Goal: Task Accomplishment & Management: Manage account settings

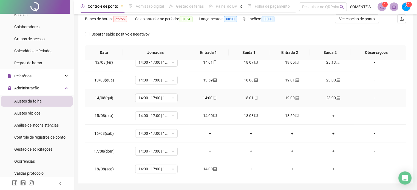
scroll to position [82, 0]
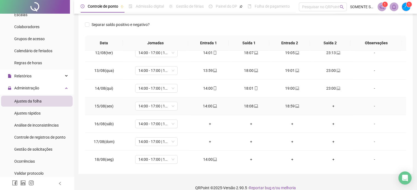
click at [329, 105] on div "+" at bounding box center [333, 106] width 32 height 6
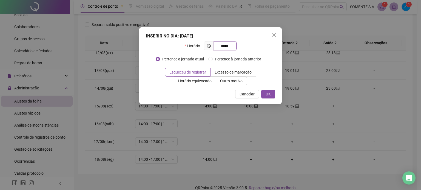
type input "*****"
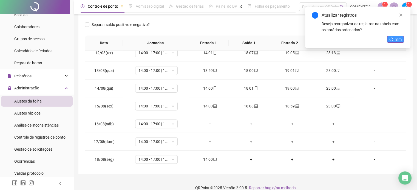
click at [392, 40] on icon "reload" at bounding box center [391, 40] width 4 height 4
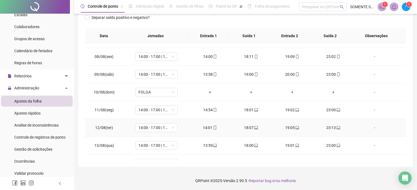
scroll to position [202, 0]
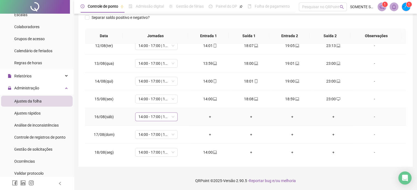
click at [164, 117] on span "14:00 - 17:00 | 18:00 - 23:00" at bounding box center [156, 117] width 36 height 8
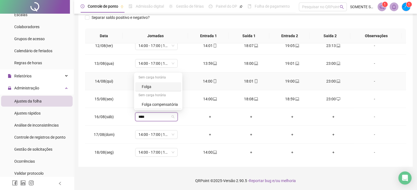
type input "*****"
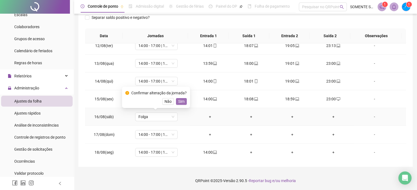
click at [180, 103] on span "Sim" at bounding box center [181, 102] width 6 height 6
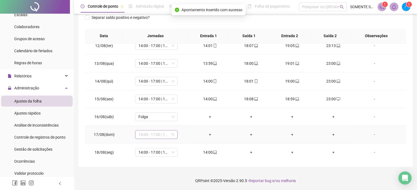
click at [148, 131] on span "14:00 - 17:00 | 18:00 - 23:00" at bounding box center [156, 135] width 36 height 8
type input "*****"
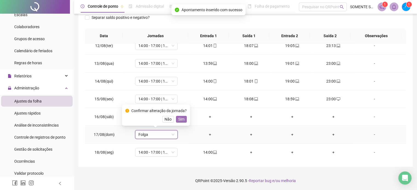
click at [182, 120] on span "Sim" at bounding box center [181, 119] width 6 height 6
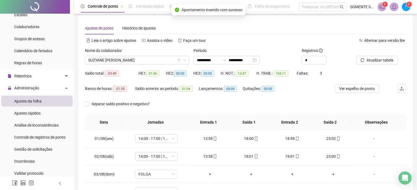
scroll to position [0, 0]
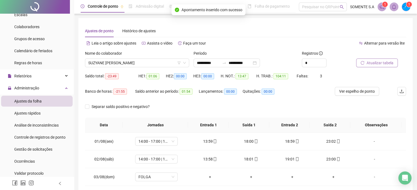
click at [382, 65] on span "Atualizar tabela" at bounding box center [379, 63] width 27 height 6
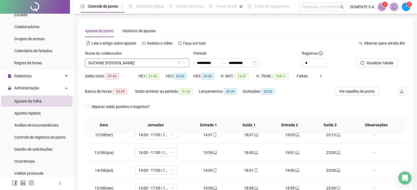
click at [94, 60] on span "SUZYANE [PERSON_NAME]" at bounding box center [137, 63] width 98 height 8
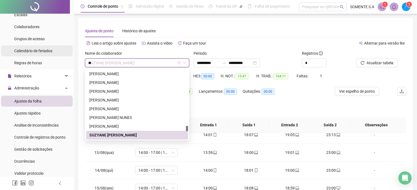
scroll to position [26, 0]
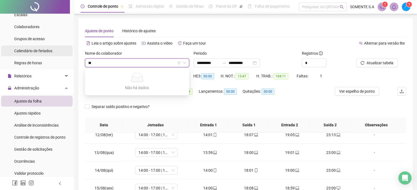
type input "*"
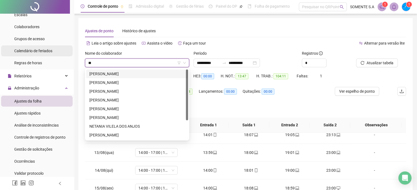
type input "*"
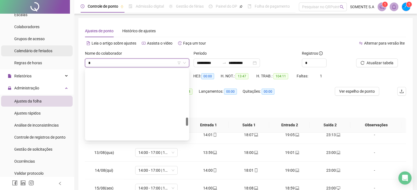
scroll to position [850, 0]
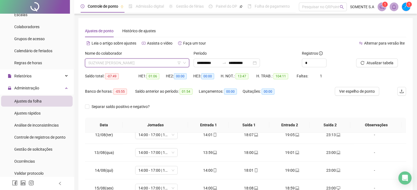
click at [131, 62] on span "SUZYANE [PERSON_NAME]" at bounding box center [137, 63] width 98 height 8
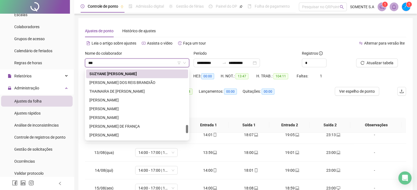
scroll to position [0, 0]
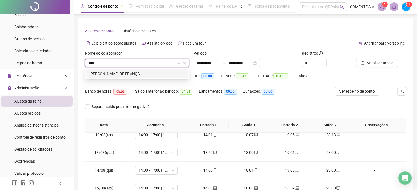
type input "*****"
click at [139, 75] on div "[PERSON_NAME] DE FRANÇA" at bounding box center [136, 74] width 95 height 6
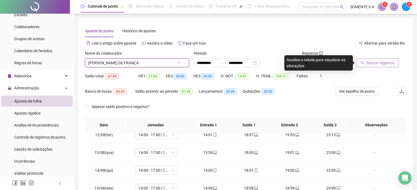
click at [375, 63] on span "Buscar registros" at bounding box center [380, 63] width 28 height 6
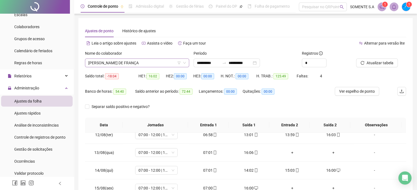
click at [125, 65] on span "[PERSON_NAME] DE FRANÇA" at bounding box center [137, 63] width 98 height 8
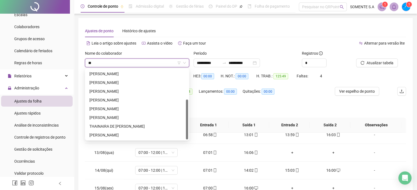
scroll to position [53, 0]
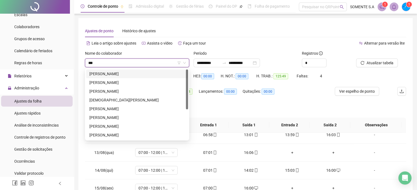
type input "****"
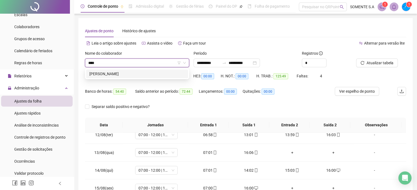
click at [121, 76] on div "[PERSON_NAME]" at bounding box center [136, 74] width 95 height 6
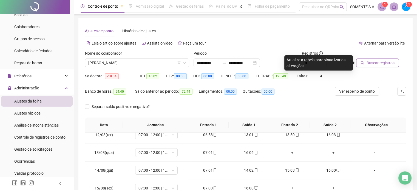
click at [382, 61] on span "Buscar registros" at bounding box center [380, 63] width 28 height 6
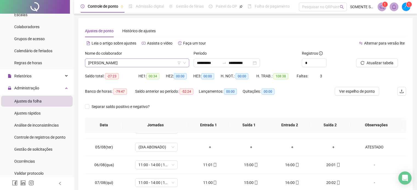
scroll to position [0, 0]
click at [113, 62] on span "[PERSON_NAME]" at bounding box center [137, 63] width 98 height 8
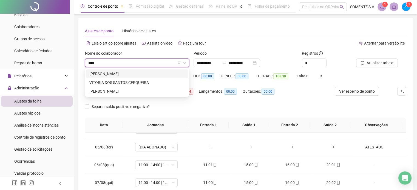
type input "*****"
click at [138, 85] on div "VITORIA DOS SANTOS CERQUEIRA" at bounding box center [136, 83] width 95 height 6
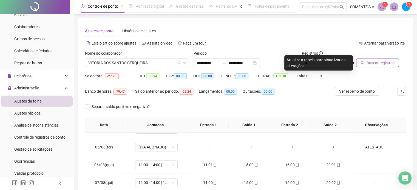
click at [377, 59] on button "Buscar registros" at bounding box center [377, 63] width 43 height 9
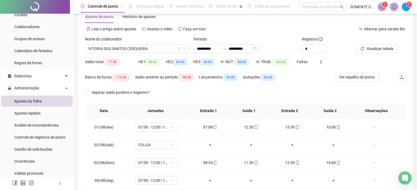
scroll to position [27, 0]
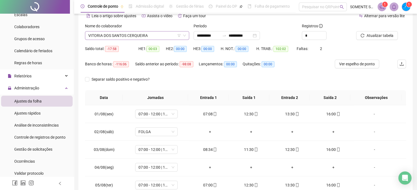
click at [113, 36] on span "VITORIA DOS SANTOS CERQUEIRA" at bounding box center [137, 35] width 98 height 8
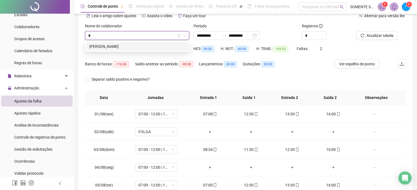
scroll to position [0, 0]
type input "*****"
click at [136, 43] on div "[PERSON_NAME]" at bounding box center [137, 46] width 102 height 9
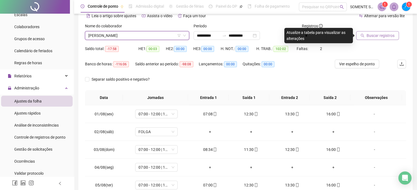
click at [368, 36] on span "Buscar registros" at bounding box center [380, 36] width 28 height 6
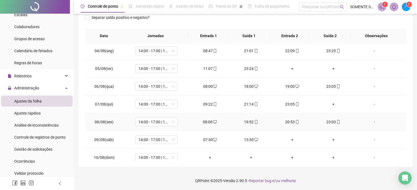
scroll to position [202, 0]
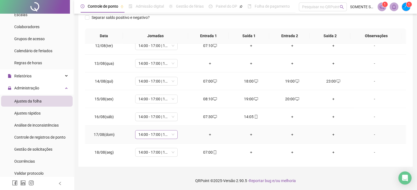
click at [148, 134] on span "14:00 - 17:00 | 18:00 - 23:00" at bounding box center [156, 135] width 36 height 8
type input "*****"
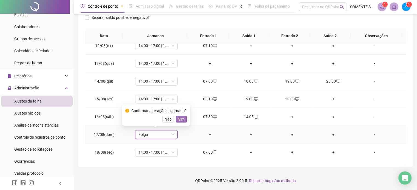
click at [183, 118] on button "Sim" at bounding box center [181, 119] width 11 height 7
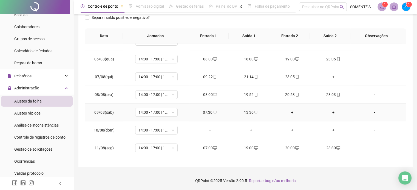
scroll to position [110, 0]
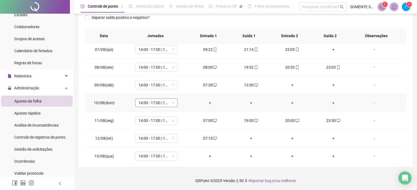
click at [155, 103] on span "14:00 - 17:00 | 18:00 - 23:00" at bounding box center [156, 103] width 36 height 8
type input "*****"
click at [178, 88] on span "Sim" at bounding box center [181, 88] width 6 height 6
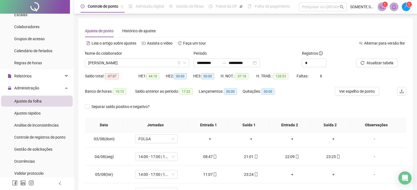
scroll to position [0, 0]
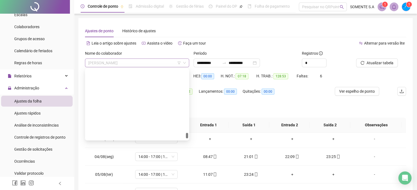
click at [98, 59] on span "[PERSON_NAME]" at bounding box center [137, 63] width 98 height 8
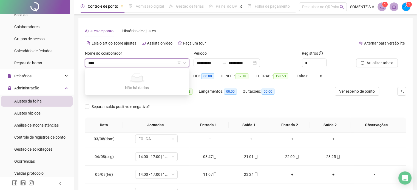
type input "***"
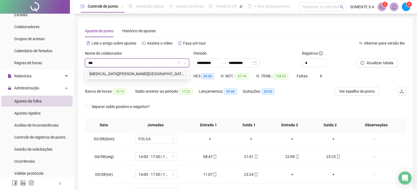
click at [110, 74] on div "[MEDICAL_DATA][PERSON_NAME][GEOGRAPHIC_DATA]" at bounding box center [136, 74] width 95 height 6
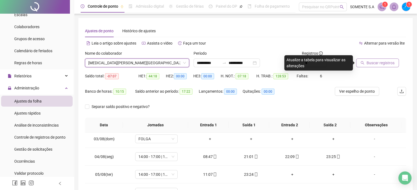
click at [375, 64] on span "Buscar registros" at bounding box center [380, 63] width 28 height 6
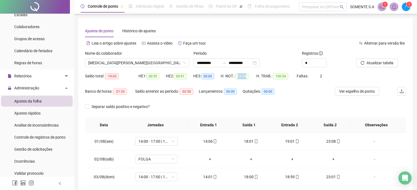
drag, startPoint x: 236, startPoint y: 76, endPoint x: 256, endPoint y: 76, distance: 19.7
click at [256, 76] on div "Saldo total: -19:03 HE 1: 00:55 HE 2: 00:01 HE 3: 00:00 H. NOT.: 12:54 H. TRAB.…" at bounding box center [245, 79] width 321 height 15
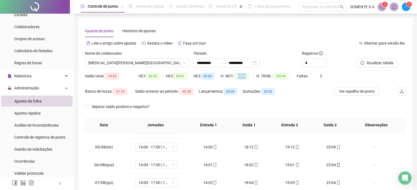
click at [249, 80] on div "H. NOT.: 12:54" at bounding box center [238, 76] width 36 height 9
click at [119, 64] on span "[MEDICAL_DATA][PERSON_NAME][GEOGRAPHIC_DATA]" at bounding box center [137, 63] width 98 height 8
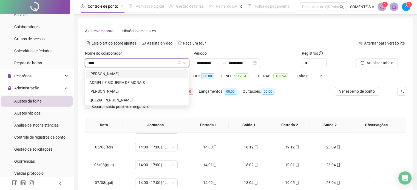
type input "*****"
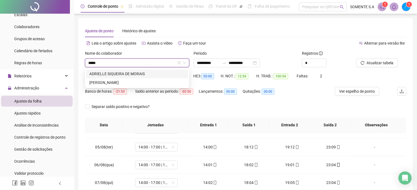
click at [118, 71] on div "ADRIELLE SIQUEIRA DE MORAIS" at bounding box center [136, 74] width 95 height 6
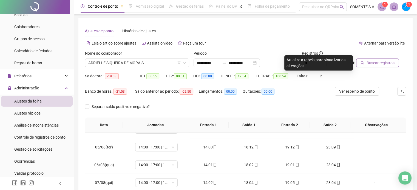
click at [391, 60] on button "Buscar registros" at bounding box center [377, 63] width 43 height 9
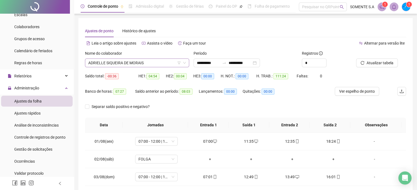
click at [110, 64] on span "ADRIELLE SIQUEIRA DE MORAIS" at bounding box center [137, 63] width 98 height 8
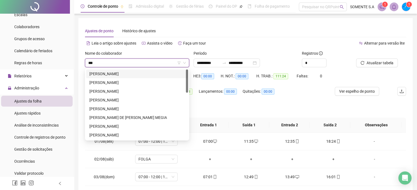
type input "****"
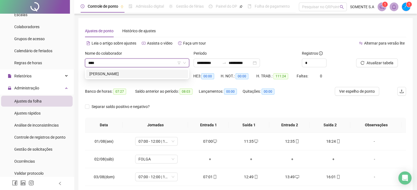
click at [119, 73] on div "[PERSON_NAME]" at bounding box center [136, 74] width 95 height 6
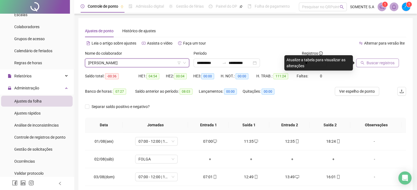
click at [383, 65] on span "Buscar registros" at bounding box center [380, 63] width 28 height 6
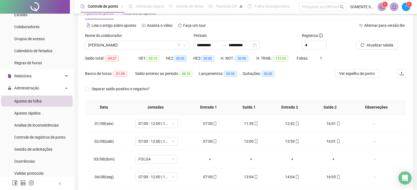
scroll to position [27, 0]
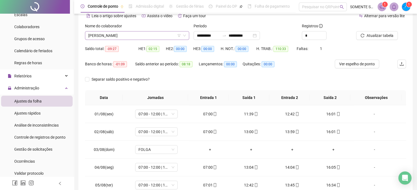
click at [115, 34] on span "[PERSON_NAME]" at bounding box center [137, 35] width 98 height 8
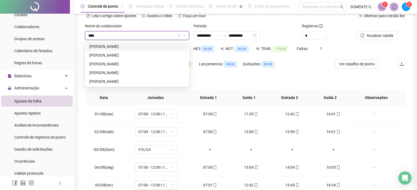
type input "*****"
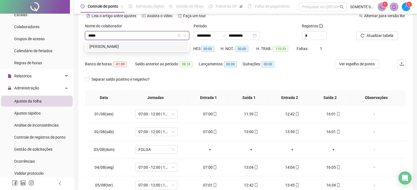
click at [115, 44] on div "[PERSON_NAME]" at bounding box center [136, 47] width 95 height 6
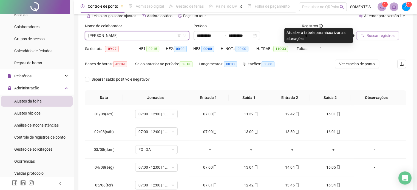
click at [382, 33] on span "Buscar registros" at bounding box center [380, 36] width 28 height 6
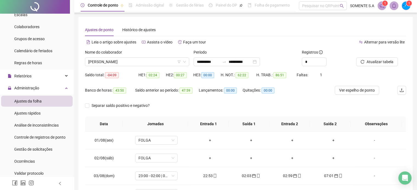
scroll to position [0, 0]
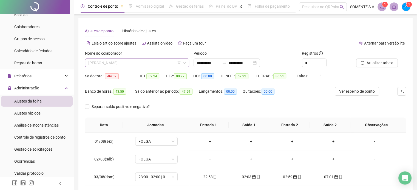
click at [112, 65] on span "[PERSON_NAME]" at bounding box center [137, 63] width 98 height 8
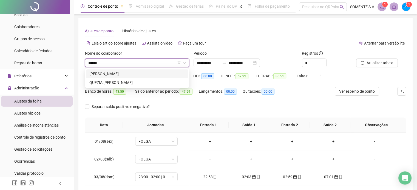
type input "*******"
click at [140, 73] on div "[PERSON_NAME]" at bounding box center [136, 74] width 95 height 6
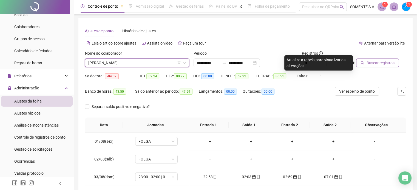
click at [386, 62] on span "Buscar registros" at bounding box center [380, 63] width 28 height 6
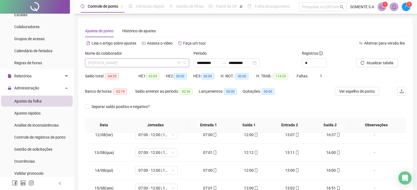
click at [105, 64] on span "[PERSON_NAME]" at bounding box center [137, 63] width 98 height 8
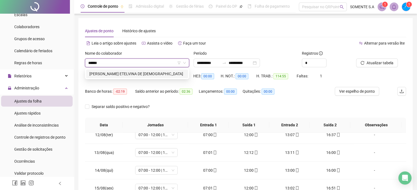
type input "*******"
click at [115, 74] on div "[PERSON_NAME] ETELVINA DE [DEMOGRAPHIC_DATA]" at bounding box center [136, 74] width 95 height 6
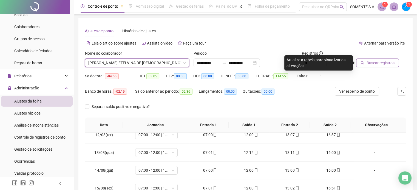
click at [376, 64] on span "Buscar registros" at bounding box center [380, 63] width 28 height 6
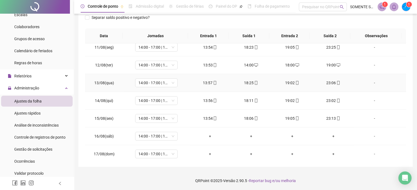
scroll to position [202, 0]
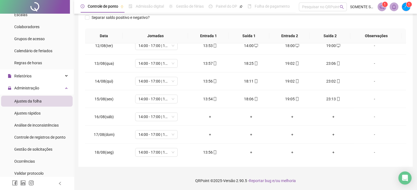
click at [223, 24] on div "Separar saldo positivo e negativo?" at bounding box center [245, 20] width 321 height 15
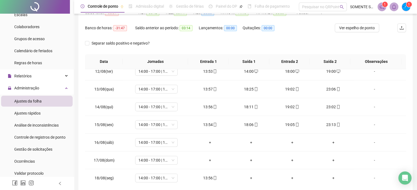
scroll to position [35, 0]
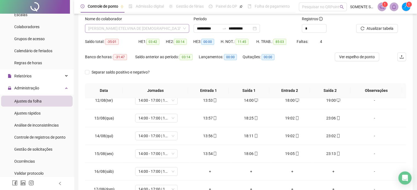
click at [125, 29] on span "[PERSON_NAME] ETELVINA DE [DEMOGRAPHIC_DATA]" at bounding box center [137, 28] width 98 height 8
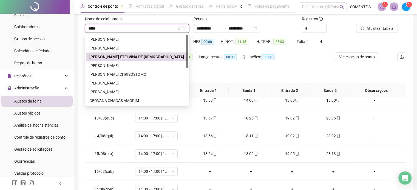
type input "******"
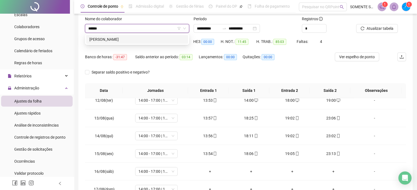
click at [117, 40] on div "[PERSON_NAME]" at bounding box center [136, 39] width 95 height 6
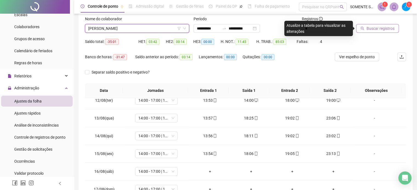
click at [368, 27] on span "Buscar registros" at bounding box center [380, 28] width 28 height 6
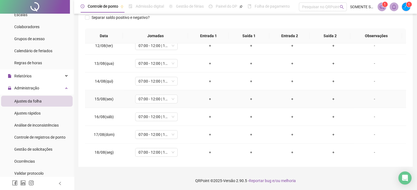
scroll to position [0, 0]
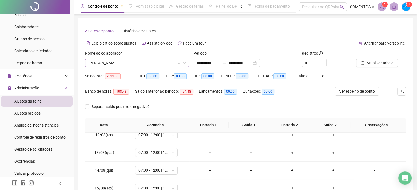
click at [106, 61] on span "[PERSON_NAME]" at bounding box center [137, 63] width 98 height 8
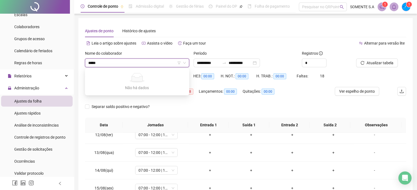
type input "****"
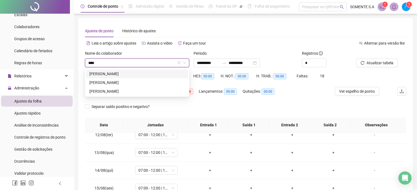
click at [129, 72] on div "[PERSON_NAME]" at bounding box center [136, 74] width 95 height 6
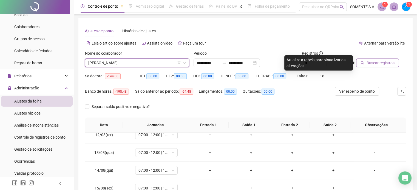
click at [368, 60] on span "Buscar registros" at bounding box center [380, 63] width 28 height 6
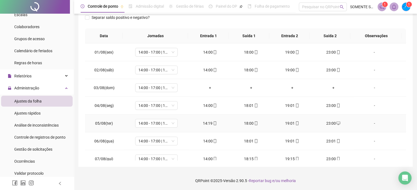
scroll to position [35, 0]
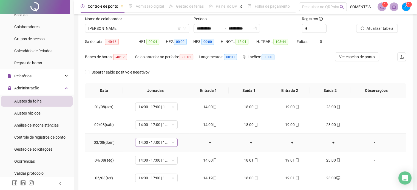
click at [161, 144] on span "14:00 - 17:00 | 18:00 - 23:00" at bounding box center [156, 143] width 36 height 8
type input "*****"
click at [156, 112] on div "Folga" at bounding box center [160, 113] width 36 height 6
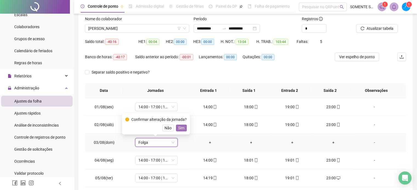
click at [178, 129] on span "Sim" at bounding box center [181, 128] width 6 height 6
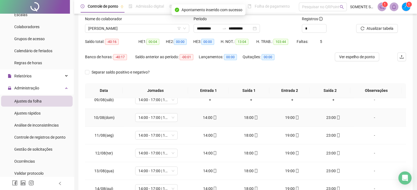
scroll to position [137, 0]
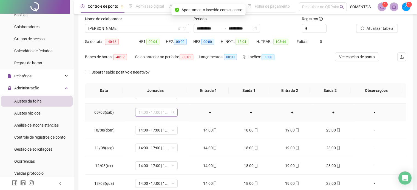
click at [168, 113] on span "14:00 - 17:00 | 18:00 - 23:00" at bounding box center [156, 112] width 36 height 8
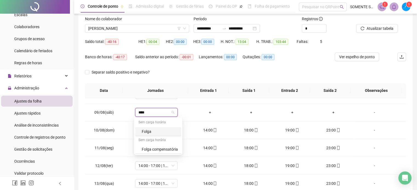
type input "*****"
click at [153, 133] on div "Folga" at bounding box center [160, 132] width 36 height 6
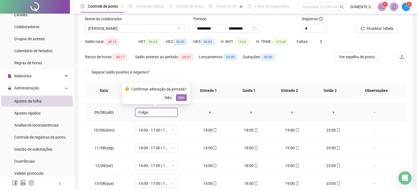
click at [184, 98] on button "Sim" at bounding box center [181, 97] width 11 height 7
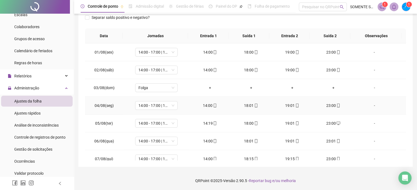
scroll to position [0, 0]
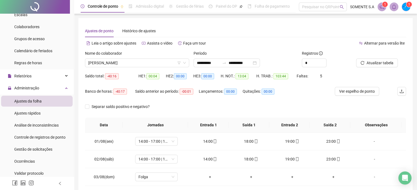
click at [264, 40] on div "Alternar para versão lite" at bounding box center [325, 43] width 161 height 9
click at [113, 60] on span "[PERSON_NAME]" at bounding box center [137, 63] width 98 height 8
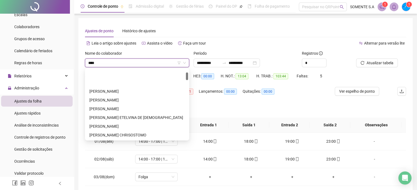
type input "*****"
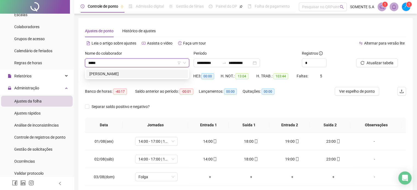
click at [127, 77] on div "[PERSON_NAME]" at bounding box center [136, 74] width 95 height 6
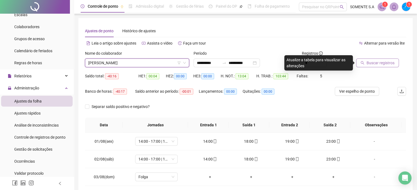
click at [377, 63] on span "Buscar registros" at bounding box center [380, 63] width 28 height 6
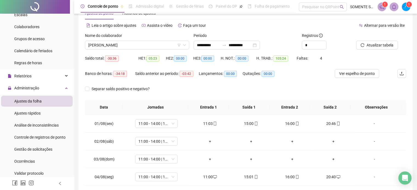
scroll to position [27, 0]
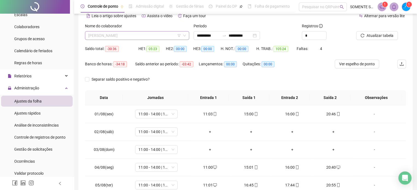
click at [105, 37] on span "[PERSON_NAME]" at bounding box center [137, 35] width 98 height 8
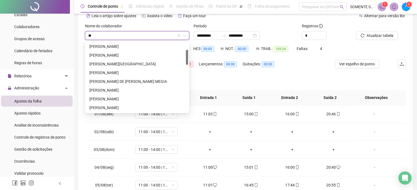
scroll to position [0, 0]
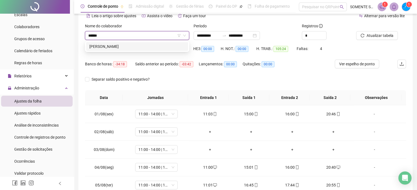
type input "*******"
click at [150, 46] on div "[PERSON_NAME]" at bounding box center [136, 47] width 95 height 6
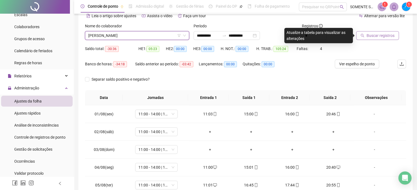
click at [382, 36] on span "Buscar registros" at bounding box center [380, 36] width 28 height 6
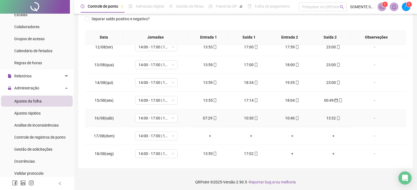
scroll to position [89, 0]
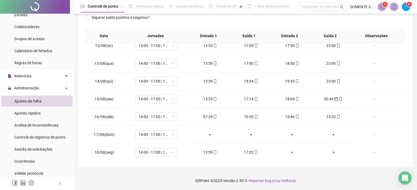
drag, startPoint x: 196, startPoint y: 176, endPoint x: 207, endPoint y: 136, distance: 41.7
click at [196, 176] on footer "QRPoint © 2025 - Versão 2.90.5 - Reportar bug e/ou melhoria" at bounding box center [245, 180] width 343 height 19
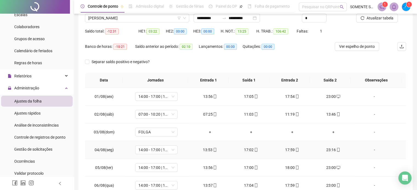
scroll to position [0, 0]
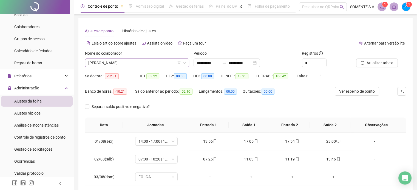
click at [100, 66] on span "[PERSON_NAME]" at bounding box center [137, 63] width 98 height 8
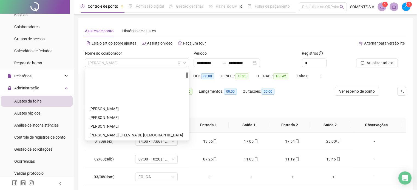
scroll to position [44, 0]
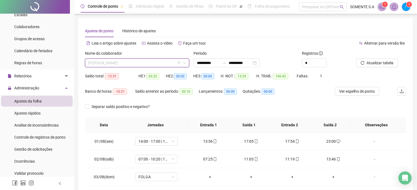
click at [95, 63] on span "[PERSON_NAME]" at bounding box center [137, 63] width 98 height 8
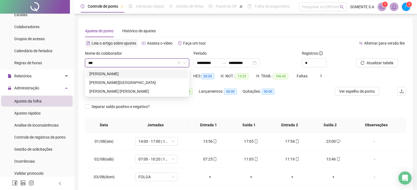
scroll to position [0, 0]
type input "******"
click at [141, 71] on div "[PERSON_NAME]" at bounding box center [136, 74] width 95 height 6
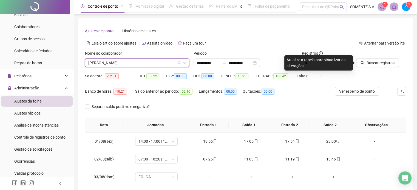
click at [376, 58] on div at bounding box center [374, 54] width 36 height 8
click at [386, 68] on div "Buscar registros" at bounding box center [381, 60] width 54 height 21
click at [389, 62] on span "Buscar registros" at bounding box center [380, 63] width 28 height 6
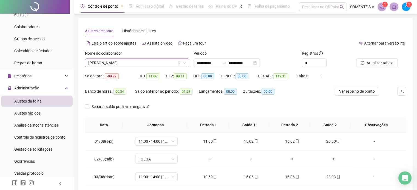
click at [105, 64] on span "[PERSON_NAME]" at bounding box center [137, 63] width 98 height 8
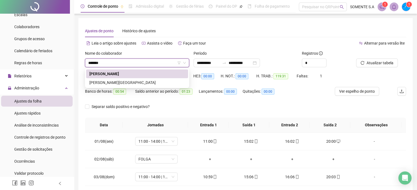
type input "********"
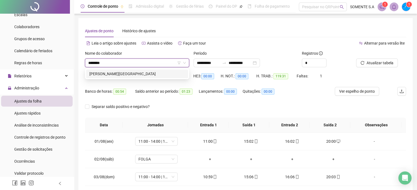
click at [125, 76] on div "[PERSON_NAME][GEOGRAPHIC_DATA]" at bounding box center [136, 74] width 95 height 6
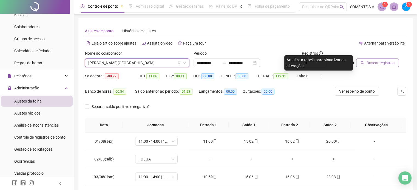
click at [389, 63] on span "Buscar registros" at bounding box center [380, 63] width 28 height 6
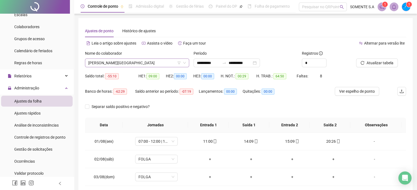
click at [126, 65] on span "[PERSON_NAME][GEOGRAPHIC_DATA]" at bounding box center [137, 63] width 98 height 8
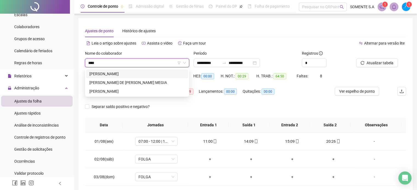
type input "*****"
click at [141, 81] on div "[PERSON_NAME] DE [PERSON_NAME] MEGIA" at bounding box center [136, 83] width 95 height 6
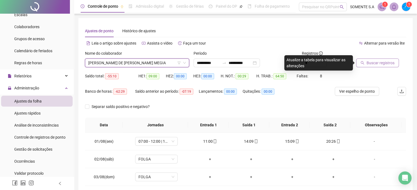
click at [382, 61] on span "Buscar registros" at bounding box center [380, 63] width 28 height 6
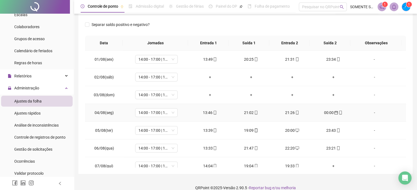
scroll to position [55, 0]
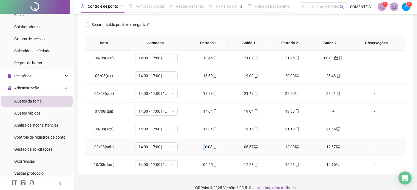
drag, startPoint x: 205, startPoint y: 146, endPoint x: 203, endPoint y: 148, distance: 3.1
click at [202, 148] on div "00:03" at bounding box center [210, 147] width 32 height 6
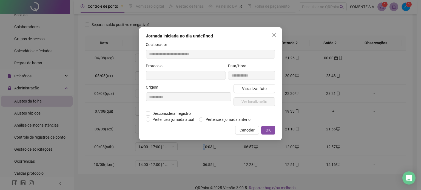
type input "**********"
click at [205, 145] on div "**********" at bounding box center [210, 95] width 421 height 190
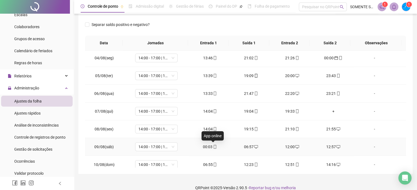
click at [214, 146] on icon "mobile" at bounding box center [215, 147] width 2 height 4
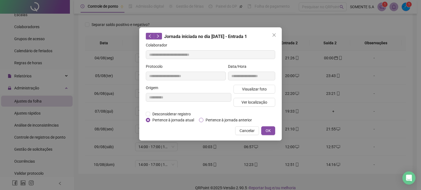
click at [215, 121] on span "Pertence à jornada anterior" at bounding box center [228, 120] width 51 height 6
click at [269, 130] on span "OK" at bounding box center [267, 131] width 5 height 6
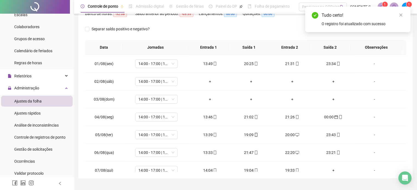
scroll to position [0, 0]
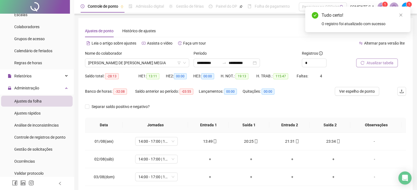
click at [383, 59] on button "Atualizar tabela" at bounding box center [377, 63] width 42 height 9
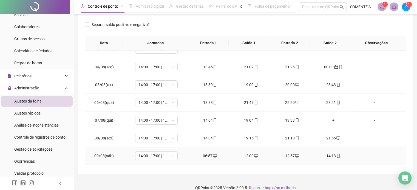
scroll to position [55, 0]
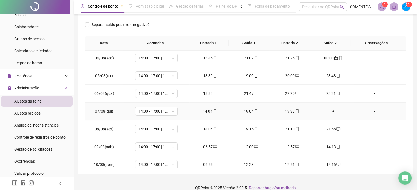
click at [331, 110] on div "+" at bounding box center [333, 111] width 32 height 6
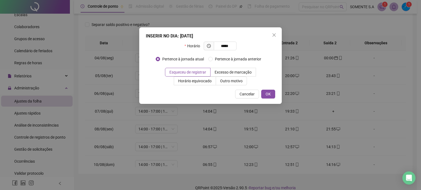
type input "*****"
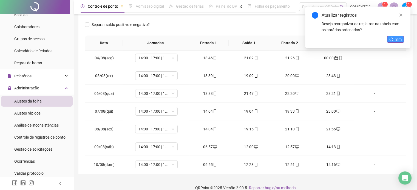
click at [398, 37] on span "Sim" at bounding box center [398, 39] width 6 height 6
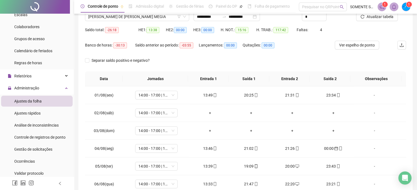
scroll to position [89, 0]
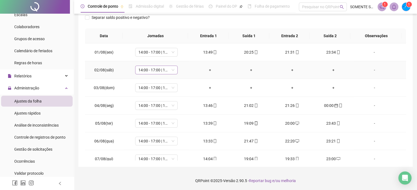
click at [156, 67] on span "14:00 - 17:00 | 18:00 - 23:00" at bounding box center [156, 70] width 36 height 8
type input "*****"
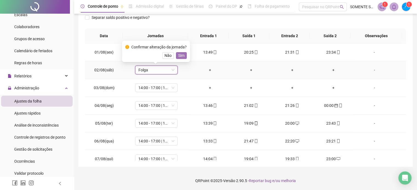
click at [179, 56] on span "Sim" at bounding box center [181, 56] width 6 height 6
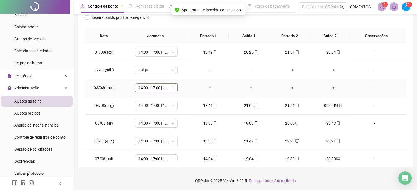
click at [154, 90] on span "14:00 - 17:00 | 18:00 - 23:00" at bounding box center [156, 88] width 36 height 8
type input "*****"
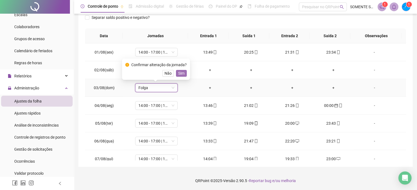
click at [183, 75] on button "Sim" at bounding box center [181, 73] width 11 height 7
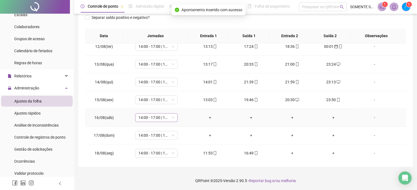
scroll to position [202, 0]
click at [149, 116] on span "14:00 - 17:00 | 18:00 - 23:00" at bounding box center [156, 117] width 36 height 8
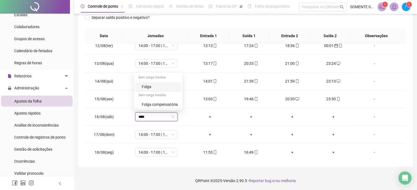
type input "*****"
click at [179, 104] on span "Sim" at bounding box center [181, 102] width 6 height 6
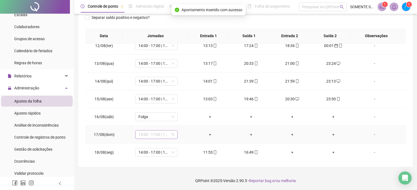
click at [148, 134] on span "14:00 - 17:00 | 18:00 - 23:00" at bounding box center [156, 135] width 36 height 8
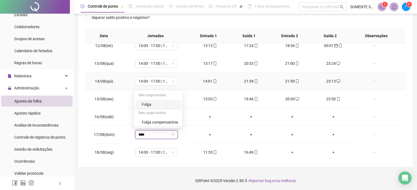
type input "*****"
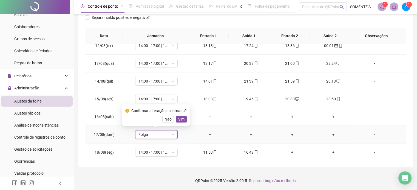
click at [179, 121] on span "Sim" at bounding box center [181, 119] width 6 height 6
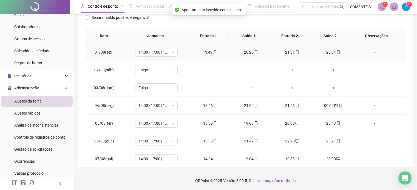
scroll to position [0, 0]
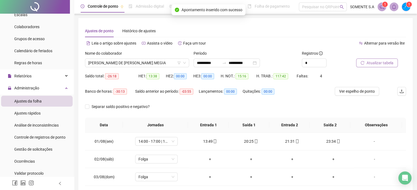
click at [377, 64] on span "Atualizar tabela" at bounding box center [379, 63] width 27 height 6
click at [219, 112] on div "Separar saldo positivo e negativo?" at bounding box center [245, 109] width 321 height 15
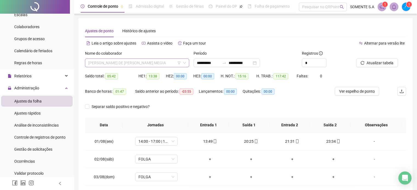
click at [108, 63] on span "[PERSON_NAME] DE [PERSON_NAME] MEGIA" at bounding box center [137, 63] width 98 height 8
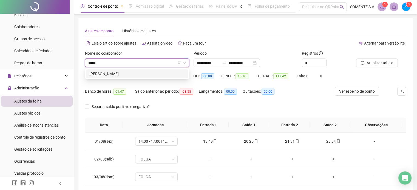
type input "*****"
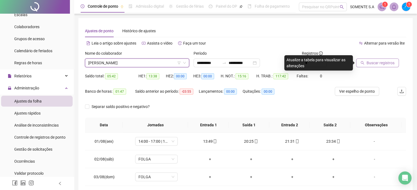
click at [381, 67] on button "Buscar registros" at bounding box center [377, 63] width 43 height 9
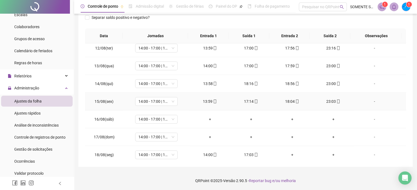
scroll to position [202, 0]
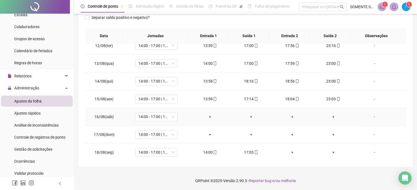
drag, startPoint x: 147, startPoint y: 118, endPoint x: 155, endPoint y: 122, distance: 8.7
click at [148, 118] on span "14:00 - 17:00 | 18:00 - 23:00" at bounding box center [156, 117] width 36 height 8
type input "*****"
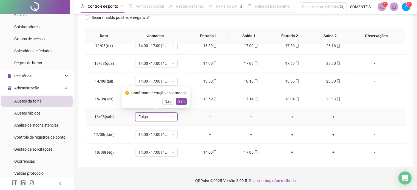
drag, startPoint x: 182, startPoint y: 102, endPoint x: 173, endPoint y: 124, distance: 24.0
click at [183, 102] on span "Sim" at bounding box center [181, 102] width 6 height 6
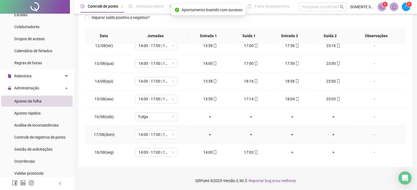
drag, startPoint x: 152, startPoint y: 138, endPoint x: 152, endPoint y: 133, distance: 4.9
click at [152, 138] on td "14:00 - 17:00 | 18:00 - 23:00" at bounding box center [156, 135] width 66 height 18
click at [152, 133] on span "14:00 - 17:00 | 18:00 - 23:00" at bounding box center [156, 135] width 36 height 8
type input "*****"
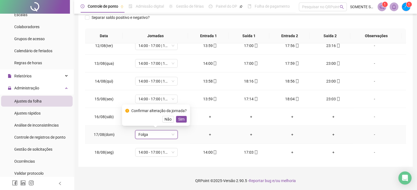
click at [184, 121] on button "Sim" at bounding box center [181, 119] width 11 height 7
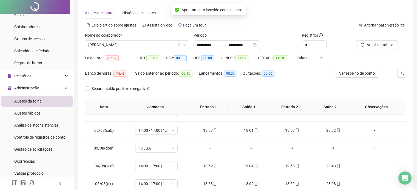
scroll to position [0, 0]
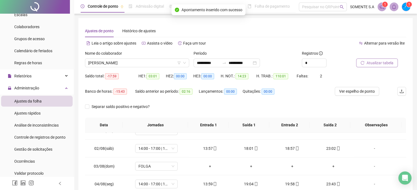
click at [382, 64] on span "Atualizar tabela" at bounding box center [379, 63] width 27 height 6
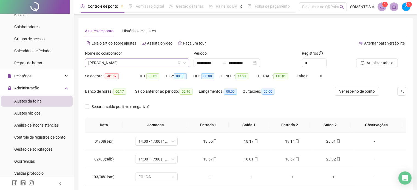
click at [119, 61] on span "[PERSON_NAME]" at bounding box center [137, 63] width 98 height 8
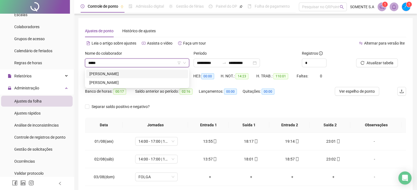
type input "******"
click at [115, 75] on div "[PERSON_NAME]" at bounding box center [136, 74] width 95 height 6
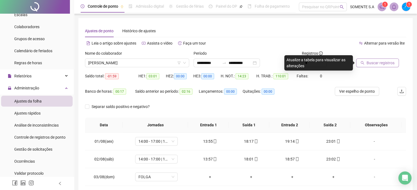
click at [385, 64] on span "Buscar registros" at bounding box center [380, 63] width 28 height 6
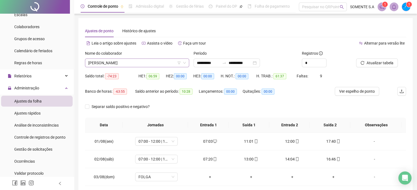
click at [118, 64] on span "[PERSON_NAME]" at bounding box center [137, 63] width 98 height 8
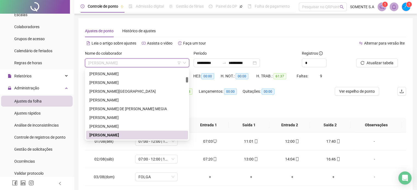
click at [253, 43] on div "Alternar para versão lite" at bounding box center [325, 43] width 161 height 9
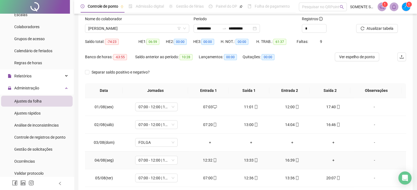
scroll to position [0, 0]
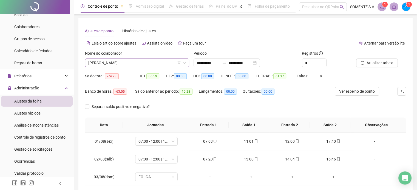
click at [106, 63] on span "[PERSON_NAME]" at bounding box center [137, 63] width 98 height 8
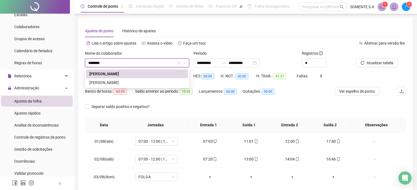
type input "********"
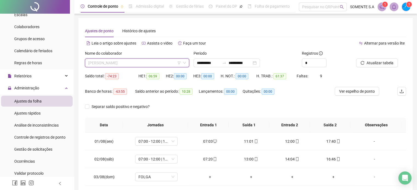
click at [126, 59] on span "[PERSON_NAME]" at bounding box center [137, 63] width 98 height 8
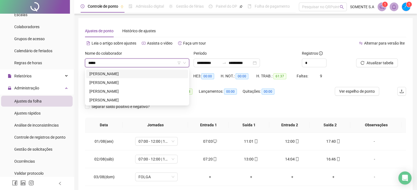
type input "******"
click at [129, 74] on div "[PERSON_NAME]" at bounding box center [136, 74] width 95 height 6
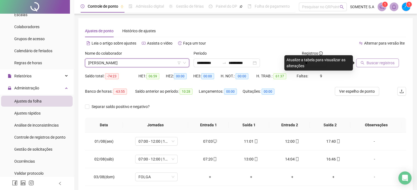
click at [376, 63] on span "Buscar registros" at bounding box center [380, 63] width 28 height 6
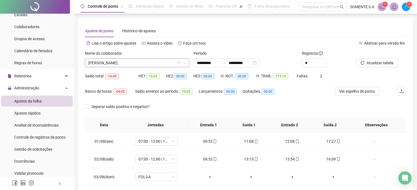
click at [100, 62] on span "[PERSON_NAME]" at bounding box center [137, 63] width 98 height 8
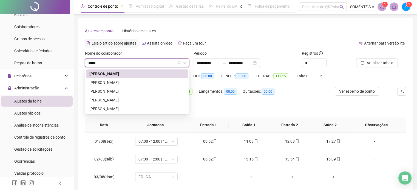
type input "******"
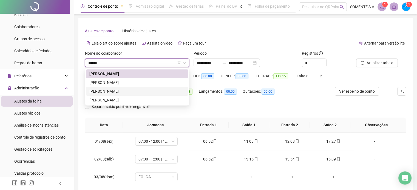
click at [119, 91] on div "[PERSON_NAME]" at bounding box center [136, 91] width 95 height 6
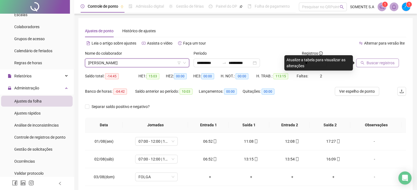
click at [377, 63] on span "Buscar registros" at bounding box center [380, 63] width 28 height 6
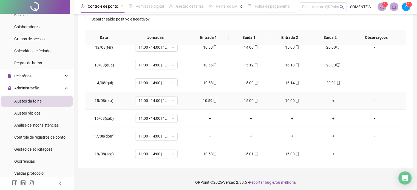
scroll to position [89, 0]
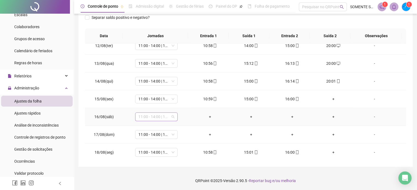
click at [152, 114] on span "11:00 - 14:00 | 15:00 - 20:00" at bounding box center [156, 117] width 36 height 8
type input "*****"
click at [148, 88] on div "Folga" at bounding box center [160, 87] width 36 height 6
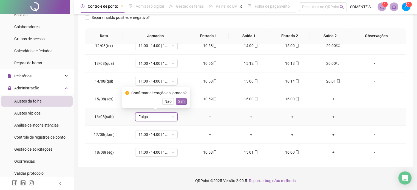
click at [180, 101] on span "Sim" at bounding box center [181, 102] width 6 height 6
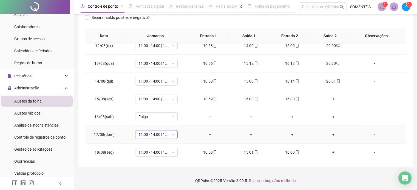
click at [153, 134] on span "11:00 - 14:00 | 15:00 - 20:00" at bounding box center [156, 135] width 36 height 8
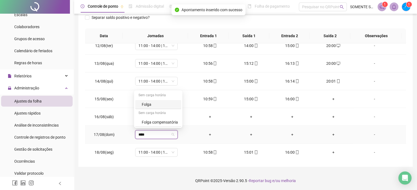
type input "*****"
click at [151, 105] on div "Folga" at bounding box center [160, 105] width 36 height 6
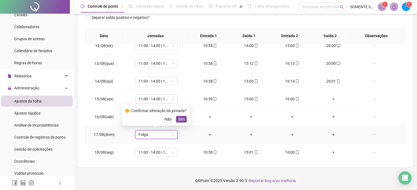
click at [181, 119] on span "Sim" at bounding box center [181, 119] width 6 height 6
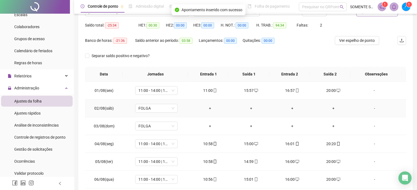
scroll to position [0, 0]
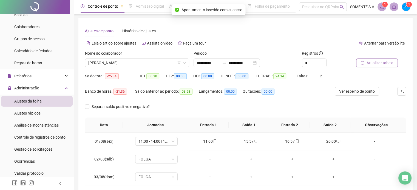
click at [377, 62] on span "Atualizar tabela" at bounding box center [379, 63] width 27 height 6
click at [128, 60] on span "[PERSON_NAME]" at bounding box center [137, 63] width 98 height 8
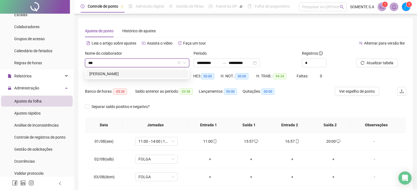
type input "****"
click at [140, 75] on div "[PERSON_NAME]" at bounding box center [136, 74] width 95 height 6
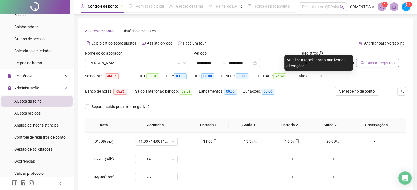
click at [376, 64] on span "Buscar registros" at bounding box center [380, 63] width 28 height 6
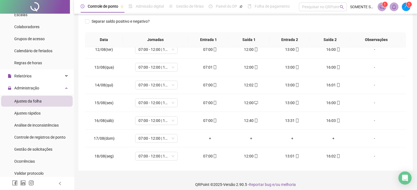
scroll to position [89, 0]
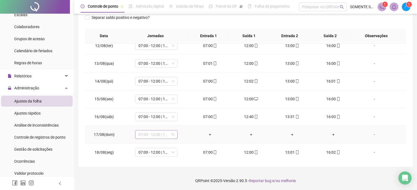
click at [158, 134] on span "07:00 - 12:00 | 13:00 - 16:00" at bounding box center [156, 135] width 36 height 8
type input "*****"
click at [181, 119] on span "Sim" at bounding box center [181, 119] width 6 height 6
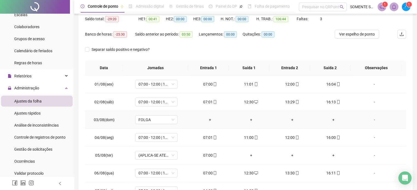
scroll to position [0, 0]
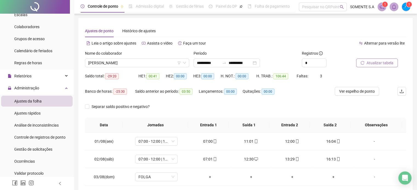
click at [380, 65] on span "Atualizar tabela" at bounding box center [379, 63] width 27 height 6
click at [118, 63] on span "[PERSON_NAME]" at bounding box center [137, 63] width 98 height 8
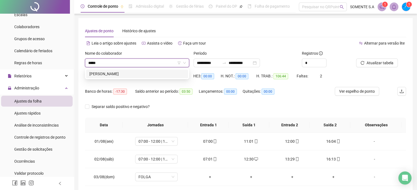
type input "******"
click at [157, 76] on div "[PERSON_NAME]" at bounding box center [136, 74] width 95 height 6
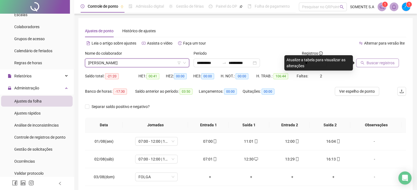
click at [377, 63] on span "Buscar registros" at bounding box center [380, 63] width 28 height 6
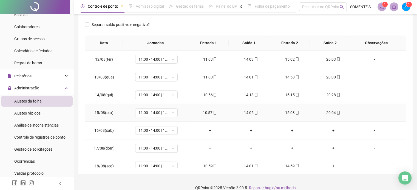
scroll to position [202, 0]
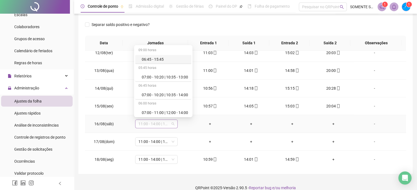
click at [161, 124] on span "11:00 - 14:00 | 15:00 - 20:00" at bounding box center [156, 124] width 36 height 8
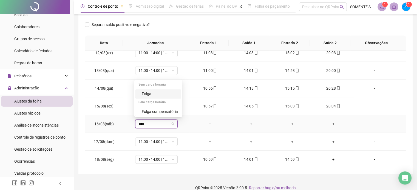
type input "*****"
click at [182, 108] on span "Sim" at bounding box center [181, 109] width 6 height 6
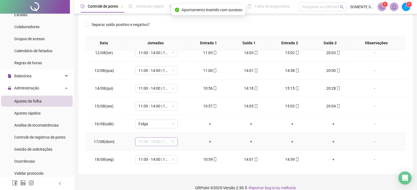
click at [151, 144] on span "11:00 - 14:00 | 15:00 - 20:00" at bounding box center [156, 142] width 36 height 8
type input "*****"
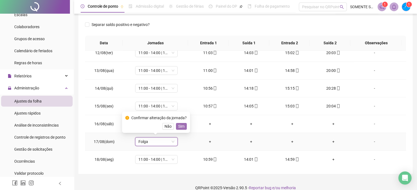
click at [179, 127] on span "Sim" at bounding box center [181, 127] width 6 height 6
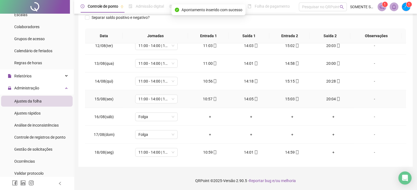
scroll to position [0, 0]
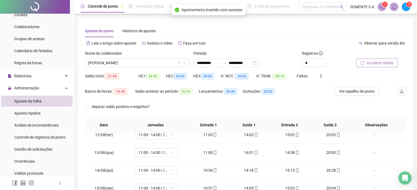
click at [386, 65] on span "Atualizar tabela" at bounding box center [379, 63] width 27 height 6
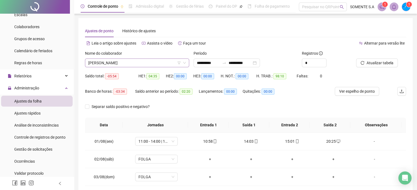
click at [127, 61] on span "[PERSON_NAME]" at bounding box center [137, 63] width 98 height 8
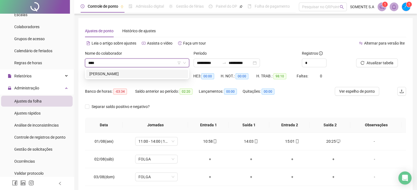
type input "*****"
click at [157, 76] on div "[PERSON_NAME]" at bounding box center [136, 74] width 95 height 6
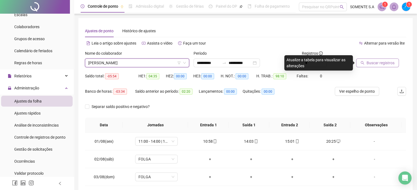
click at [364, 63] on button "Buscar registros" at bounding box center [377, 63] width 43 height 9
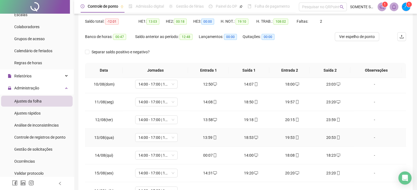
scroll to position [175, 0]
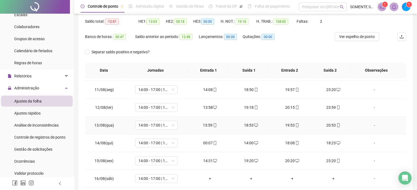
click at [331, 124] on div "20:53" at bounding box center [333, 125] width 32 height 6
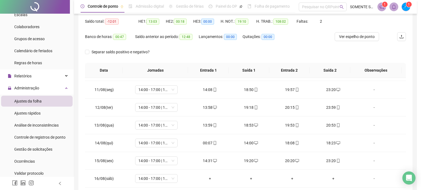
type input "**********"
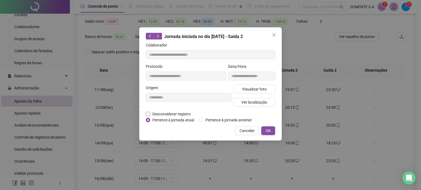
click at [178, 113] on span "Desconsiderar registro" at bounding box center [171, 114] width 43 height 6
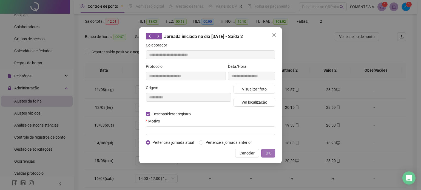
click at [270, 154] on span "OK" at bounding box center [267, 153] width 5 height 6
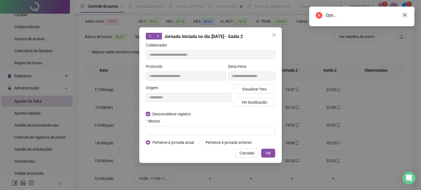
click at [406, 15] on icon "close" at bounding box center [405, 15] width 4 height 4
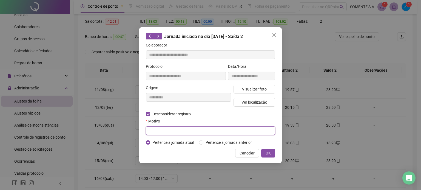
click at [161, 132] on input "text" at bounding box center [210, 131] width 129 height 9
type input "*"
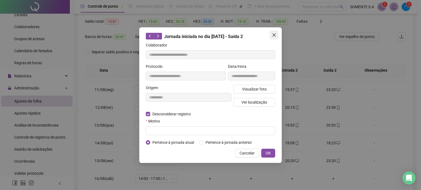
click at [274, 35] on icon "close" at bounding box center [273, 34] width 3 height 3
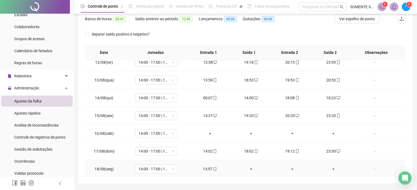
scroll to position [89, 0]
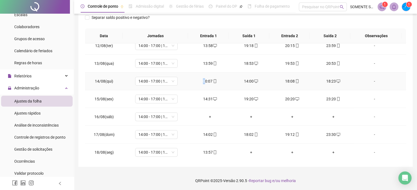
drag, startPoint x: 205, startPoint y: 81, endPoint x: 202, endPoint y: 79, distance: 3.7
click at [202, 79] on div "00:07" at bounding box center [210, 81] width 32 height 6
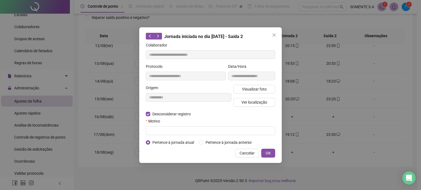
type input "**********"
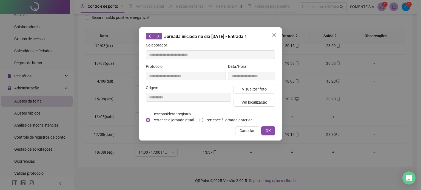
click at [221, 117] on span "Pertence à jornada anterior" at bounding box center [228, 120] width 51 height 6
click at [270, 133] on span "OK" at bounding box center [267, 131] width 5 height 6
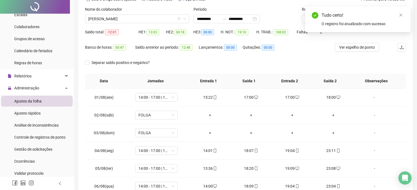
scroll to position [0, 0]
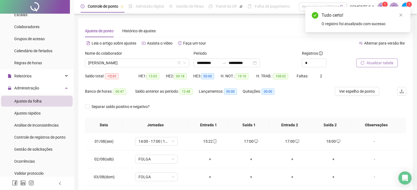
click at [380, 63] on span "Atualizar tabela" at bounding box center [379, 63] width 27 height 6
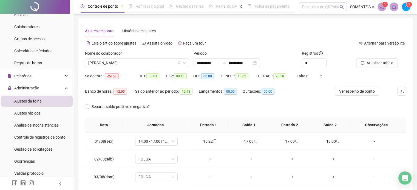
click at [105, 58] on div "Nome do colaborador" at bounding box center [137, 54] width 104 height 8
click at [94, 62] on span "[PERSON_NAME]" at bounding box center [137, 63] width 98 height 8
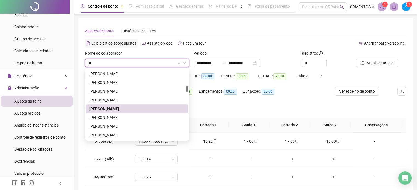
type input "***"
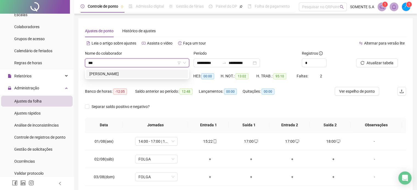
click at [128, 74] on div "[PERSON_NAME]" at bounding box center [136, 74] width 95 height 6
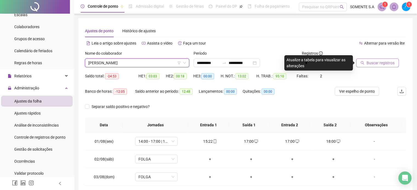
click at [386, 65] on span "Buscar registros" at bounding box center [380, 63] width 28 height 6
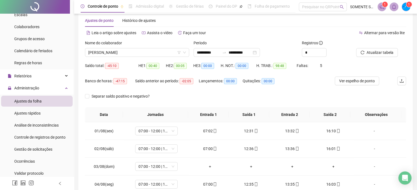
scroll to position [7, 0]
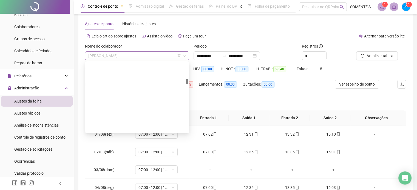
click at [114, 53] on span "[PERSON_NAME]" at bounding box center [137, 56] width 98 height 8
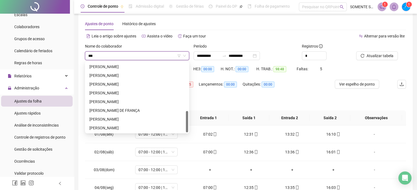
scroll to position [0, 0]
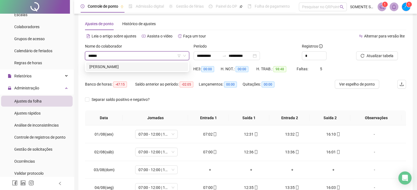
type input "******"
click at [96, 66] on div "[PERSON_NAME]" at bounding box center [136, 67] width 95 height 6
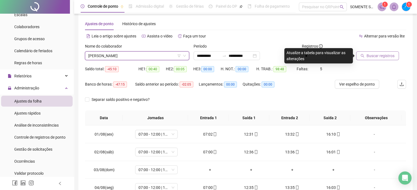
click at [372, 57] on span "Buscar registros" at bounding box center [380, 56] width 28 height 6
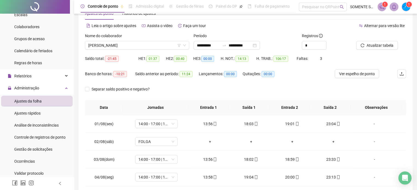
scroll to position [27, 0]
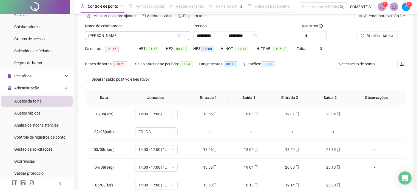
click at [127, 34] on span "[PERSON_NAME]" at bounding box center [137, 35] width 98 height 8
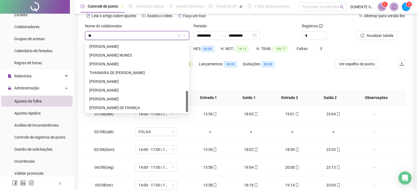
scroll to position [0, 0]
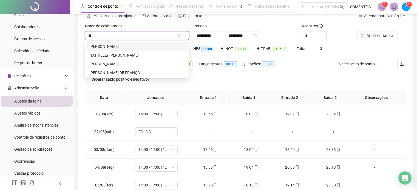
type input "***"
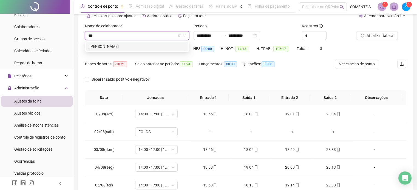
click at [128, 47] on div "[PERSON_NAME]" at bounding box center [136, 47] width 95 height 6
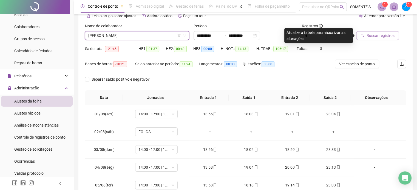
click at [371, 37] on span "Buscar registros" at bounding box center [380, 36] width 28 height 6
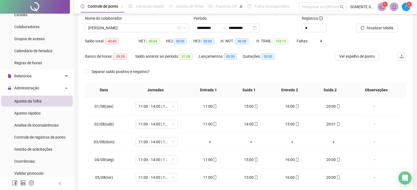
scroll to position [35, 0]
click at [134, 28] on span "[PERSON_NAME]" at bounding box center [137, 28] width 98 height 8
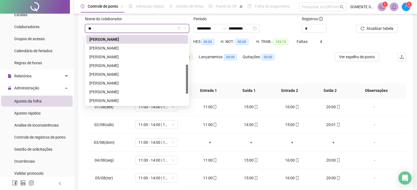
scroll to position [0, 0]
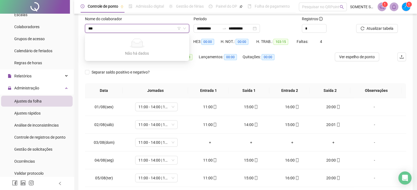
type input "**"
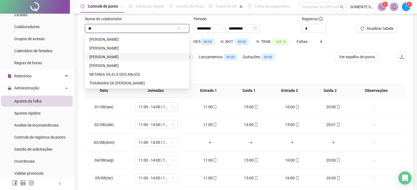
click at [130, 62] on div "[PERSON_NAME]" at bounding box center [137, 65] width 102 height 9
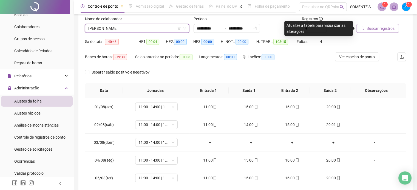
click at [380, 25] on button "Buscar registros" at bounding box center [377, 28] width 43 height 9
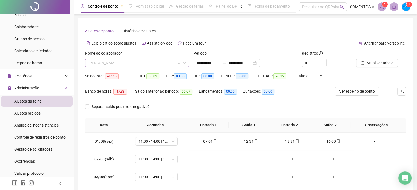
click at [101, 65] on span "[PERSON_NAME]" at bounding box center [137, 63] width 98 height 8
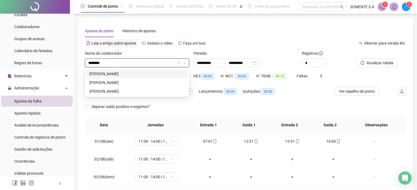
type input "*********"
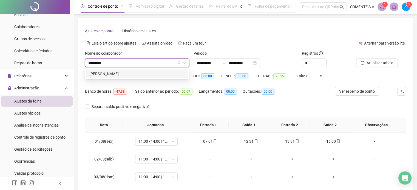
click at [129, 73] on div "[PERSON_NAME]" at bounding box center [136, 74] width 95 height 6
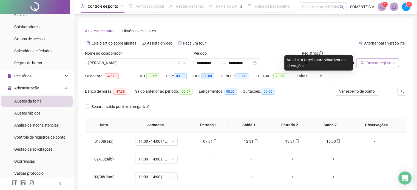
click at [376, 63] on span "Buscar registros" at bounding box center [380, 63] width 28 height 6
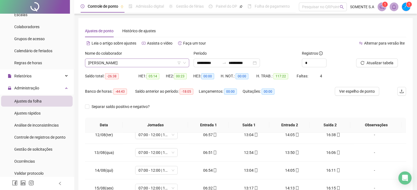
click at [131, 62] on span "[PERSON_NAME]" at bounding box center [137, 63] width 98 height 8
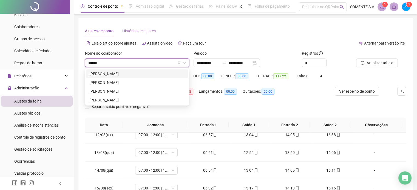
type input "*******"
click at [141, 81] on div "[PERSON_NAME]" at bounding box center [136, 83] width 95 height 6
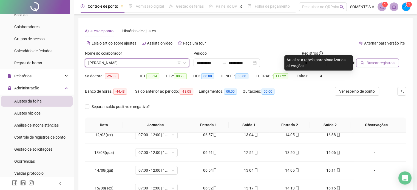
click at [389, 62] on span "Buscar registros" at bounding box center [380, 63] width 28 height 6
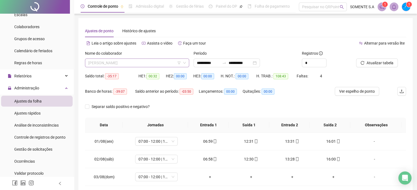
click at [141, 63] on span "[PERSON_NAME]" at bounding box center [137, 63] width 98 height 8
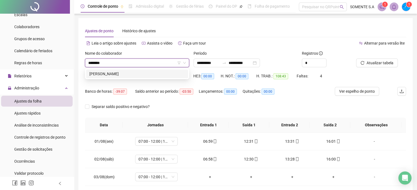
type input "*********"
drag, startPoint x: 116, startPoint y: 76, endPoint x: 124, endPoint y: 78, distance: 7.5
click at [116, 76] on div "[PERSON_NAME]" at bounding box center [136, 74] width 95 height 6
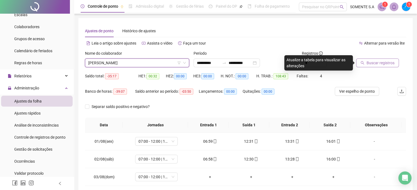
click at [378, 63] on span "Buscar registros" at bounding box center [380, 63] width 28 height 6
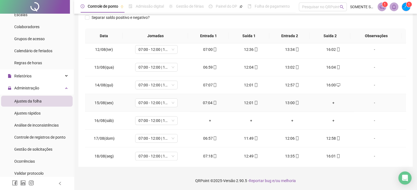
scroll to position [202, 0]
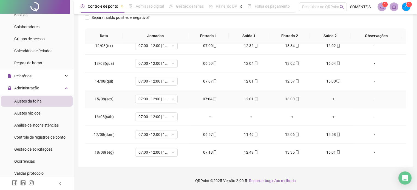
click at [330, 96] on div "+" at bounding box center [333, 99] width 32 height 6
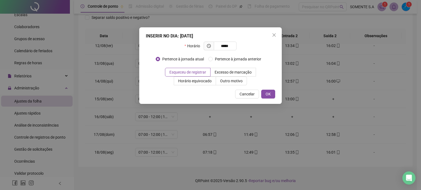
type input "*****"
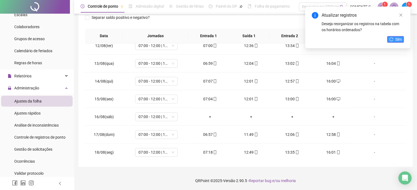
click at [389, 38] on icon "reload" at bounding box center [391, 40] width 4 height 4
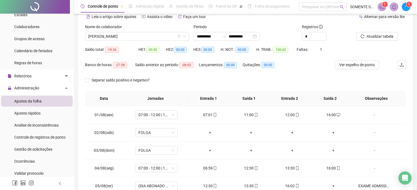
scroll to position [7, 0]
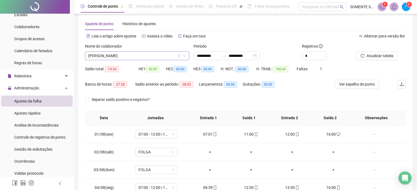
click at [118, 56] on span "[PERSON_NAME]" at bounding box center [137, 56] width 98 height 8
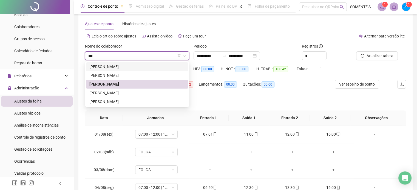
scroll to position [0, 0]
type input "****"
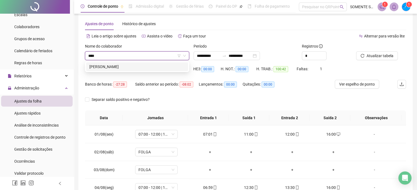
click at [126, 66] on div "[PERSON_NAME]" at bounding box center [136, 67] width 95 height 6
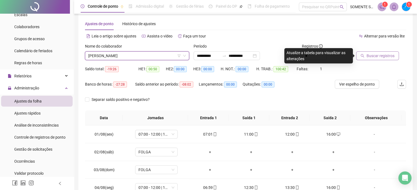
click at [371, 54] on span "Buscar registros" at bounding box center [380, 56] width 28 height 6
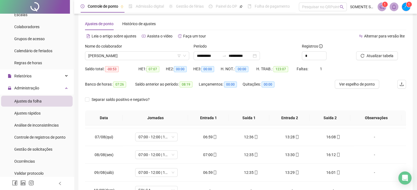
scroll to position [110, 0]
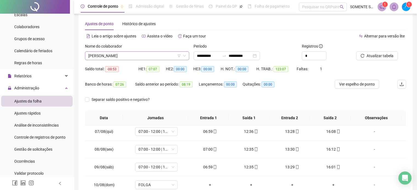
click at [107, 55] on span "[PERSON_NAME]" at bounding box center [137, 56] width 98 height 8
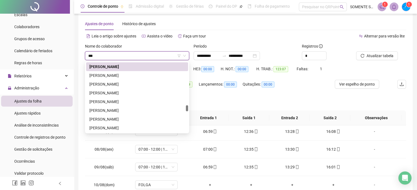
scroll to position [0, 0]
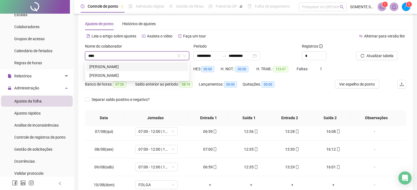
type input "****"
click at [149, 69] on div "[PERSON_NAME]" at bounding box center [136, 67] width 95 height 6
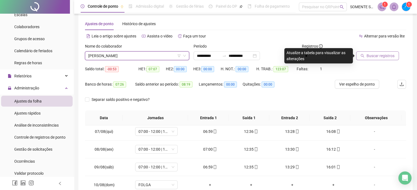
click at [382, 53] on span "Buscar registros" at bounding box center [380, 56] width 28 height 6
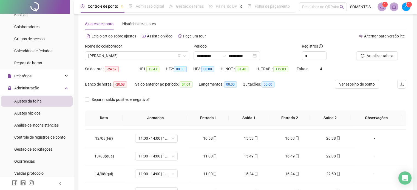
scroll to position [202, 0]
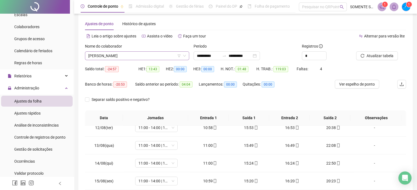
click at [117, 57] on span "[PERSON_NAME]" at bounding box center [137, 56] width 98 height 8
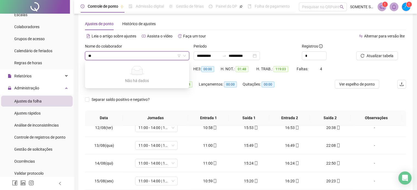
type input "*"
type input "******"
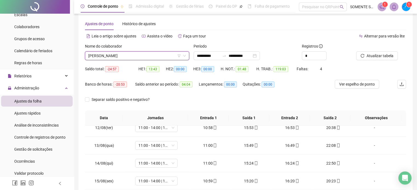
click at [94, 55] on span "[PERSON_NAME]" at bounding box center [137, 56] width 98 height 8
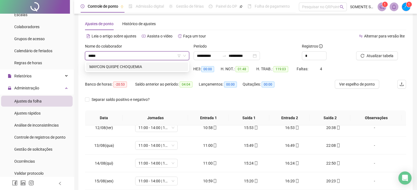
type input "******"
click at [122, 67] on div "MAYCON QUISPE CHOQUEMIA" at bounding box center [136, 67] width 95 height 6
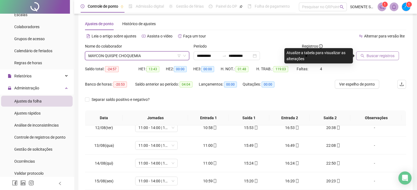
click at [383, 54] on span "Buscar registros" at bounding box center [380, 56] width 28 height 6
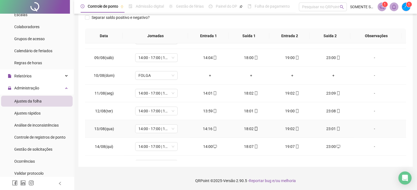
scroll to position [202, 0]
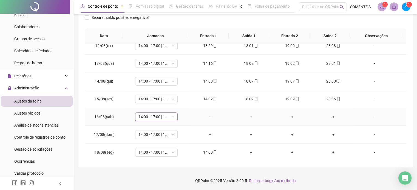
click at [146, 118] on span "14:00 - 17:00 | 18:00 - 23:00" at bounding box center [156, 117] width 36 height 8
type input "*****"
click at [179, 104] on span "Sim" at bounding box center [181, 102] width 6 height 6
click at [142, 132] on span "14:00 - 17:00 | 18:00 - 23:00" at bounding box center [156, 135] width 36 height 8
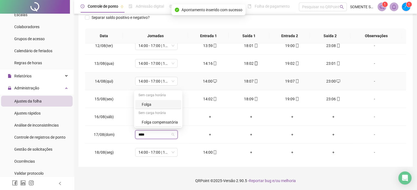
type input "*****"
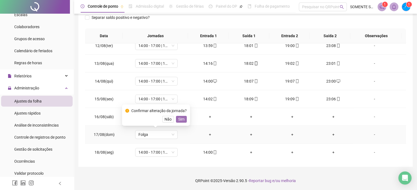
click at [179, 119] on span "Sim" at bounding box center [181, 119] width 6 height 6
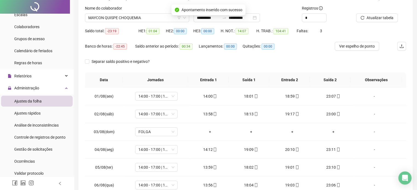
scroll to position [0, 0]
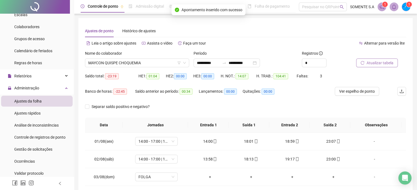
click at [372, 62] on span "Atualizar tabela" at bounding box center [379, 63] width 27 height 6
click at [105, 59] on span "MAYCON QUISPE CHOQUEMIA" at bounding box center [137, 63] width 98 height 8
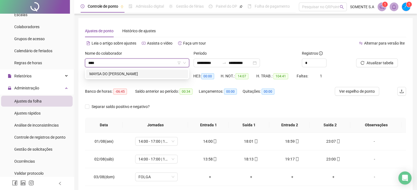
type input "*****"
drag, startPoint x: 130, startPoint y: 71, endPoint x: 168, endPoint y: 78, distance: 38.1
click at [131, 71] on div "MAYSA DO [PERSON_NAME]" at bounding box center [136, 74] width 95 height 6
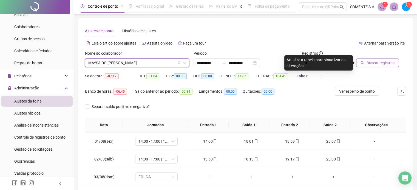
click at [375, 63] on span "Buscar registros" at bounding box center [380, 63] width 28 height 6
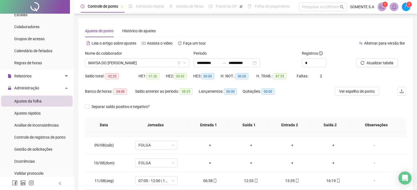
scroll to position [202, 0]
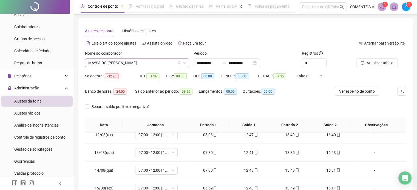
click at [121, 63] on span "MAYSA DO [PERSON_NAME]" at bounding box center [137, 63] width 98 height 8
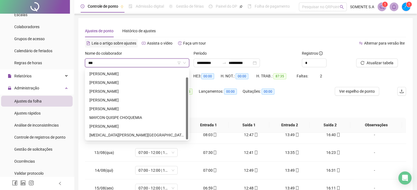
scroll to position [0, 0]
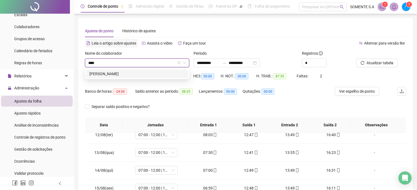
type input "*****"
click at [138, 72] on div "[PERSON_NAME]" at bounding box center [136, 74] width 95 height 6
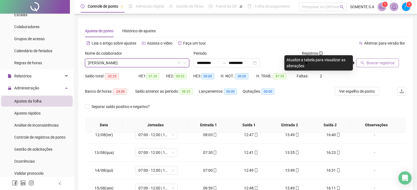
click at [378, 64] on span "Buscar registros" at bounding box center [380, 63] width 28 height 6
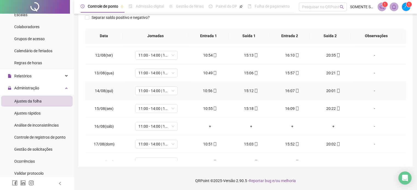
scroll to position [202, 0]
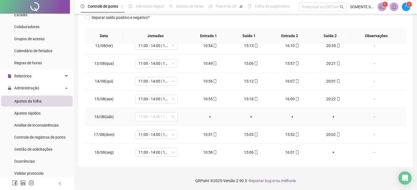
drag, startPoint x: 156, startPoint y: 118, endPoint x: 157, endPoint y: 122, distance: 4.1
click at [156, 118] on span "11:00 - 14:00 | 15:00 - 20:00" at bounding box center [156, 117] width 36 height 8
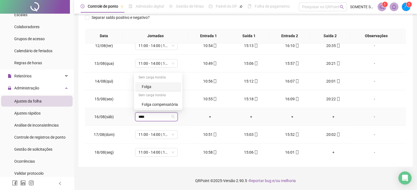
type input "*****"
click at [183, 103] on span "Sim" at bounding box center [181, 102] width 6 height 6
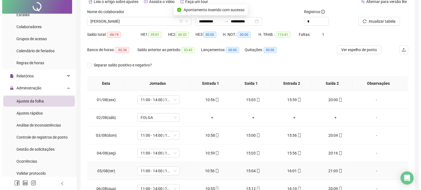
scroll to position [0, 0]
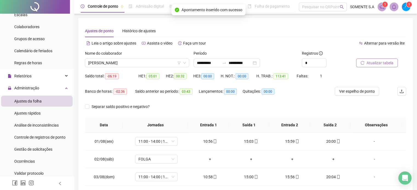
click at [372, 67] on button "Atualizar tabela" at bounding box center [377, 63] width 42 height 9
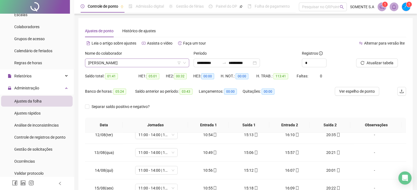
click at [118, 62] on span "[PERSON_NAME]" at bounding box center [137, 63] width 98 height 8
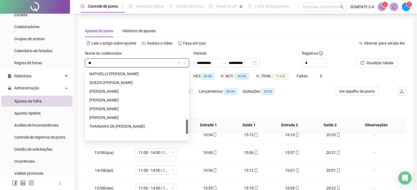
scroll to position [237, 0]
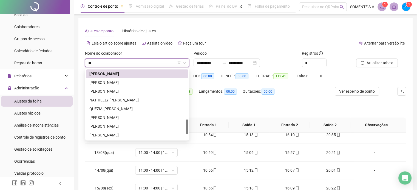
type input "***"
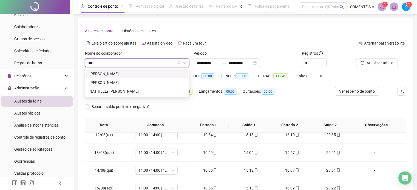
scroll to position [0, 0]
click at [136, 91] on div "NATHIELLY [PERSON_NAME]" at bounding box center [136, 91] width 95 height 6
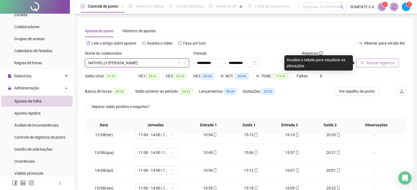
click at [382, 61] on span "Buscar registros" at bounding box center [380, 63] width 28 height 6
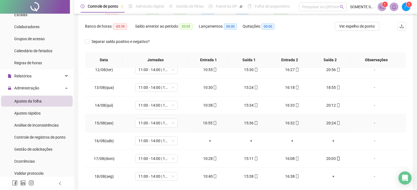
scroll to position [89, 0]
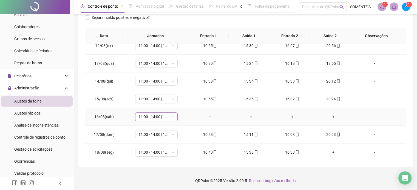
click at [165, 115] on span "11:00 - 14:00 | 15:00 - 20:00" at bounding box center [156, 117] width 36 height 8
type input "*****"
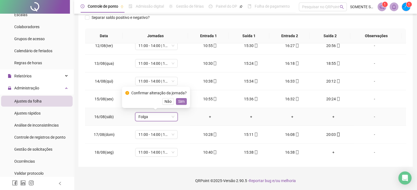
click at [176, 102] on button "Sim" at bounding box center [181, 101] width 11 height 7
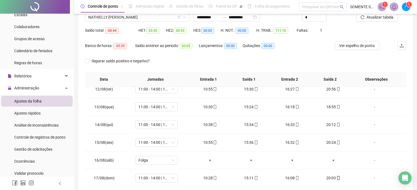
scroll to position [0, 0]
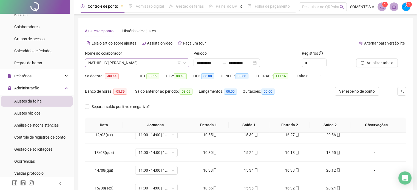
drag, startPoint x: 110, startPoint y: 64, endPoint x: 115, endPoint y: 59, distance: 6.8
click at [110, 64] on span "NATHIELLY [PERSON_NAME]" at bounding box center [137, 63] width 98 height 8
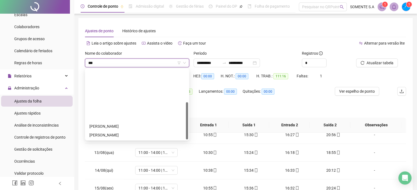
type input "****"
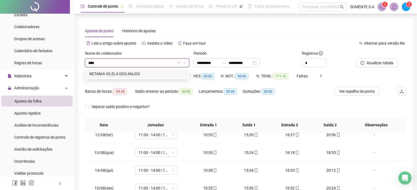
drag, startPoint x: 134, startPoint y: 74, endPoint x: 250, endPoint y: 73, distance: 116.1
click at [134, 74] on div "NETANIA VILELA DOS ANJOS" at bounding box center [136, 74] width 95 height 6
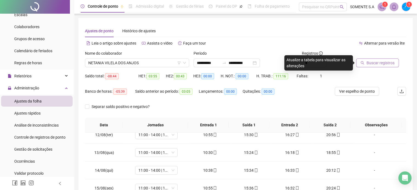
click at [371, 65] on span "Buscar registros" at bounding box center [380, 63] width 28 height 6
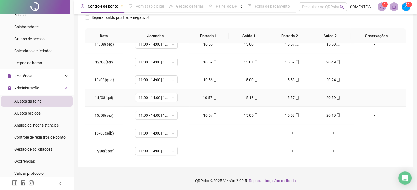
scroll to position [202, 0]
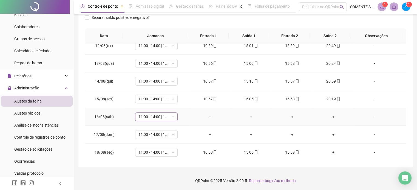
click at [164, 118] on span "11:00 - 14:00 | 15:00 - 20:00" at bounding box center [156, 117] width 36 height 8
type input "*****"
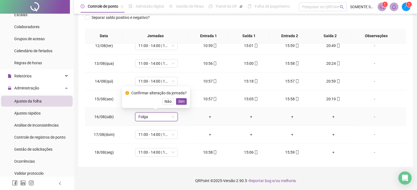
click at [180, 102] on span "Sim" at bounding box center [181, 102] width 6 height 6
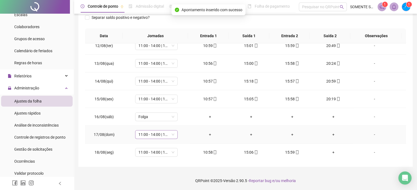
click at [150, 133] on span "11:00 - 14:00 | 15:00 - 20:00" at bounding box center [156, 135] width 36 height 8
type input "*****"
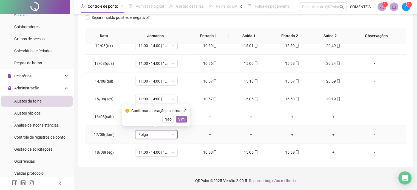
click at [176, 120] on button "Sim" at bounding box center [181, 119] width 11 height 7
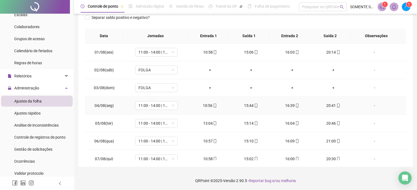
scroll to position [0, 0]
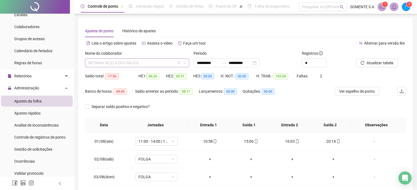
click at [147, 64] on span "NETANIA VILELA DOS ANJOS" at bounding box center [137, 63] width 98 height 8
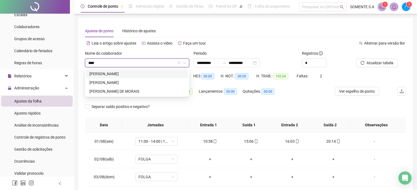
type input "*****"
click at [140, 81] on div "[PERSON_NAME]" at bounding box center [136, 83] width 95 height 6
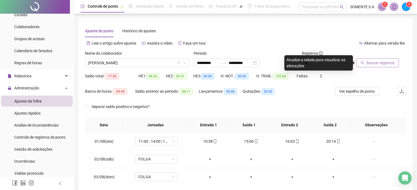
click at [371, 63] on span "Buscar registros" at bounding box center [380, 63] width 28 height 6
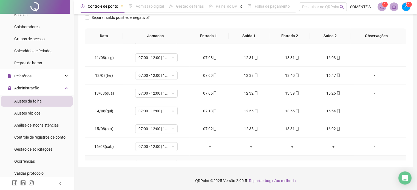
scroll to position [202, 0]
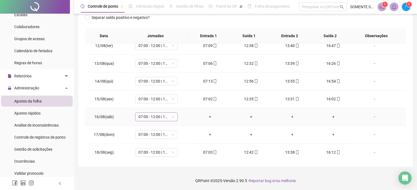
click at [144, 117] on span "07:00 - 12:00 | 13:00 - 16:00" at bounding box center [156, 117] width 36 height 8
type input "*****"
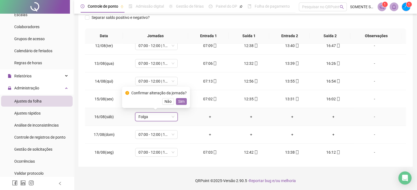
click at [179, 102] on span "Sim" at bounding box center [181, 102] width 6 height 6
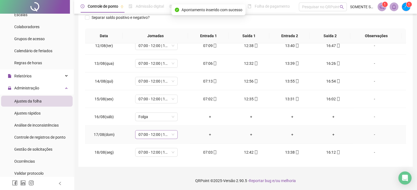
click at [145, 137] on span "07:00 - 12:00 | 13:00 - 16:00" at bounding box center [156, 135] width 36 height 8
type input "*****"
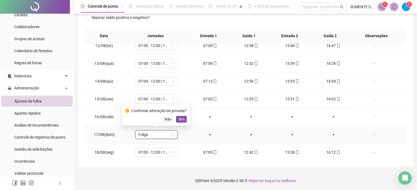
click at [178, 119] on span "Sim" at bounding box center [181, 119] width 6 height 6
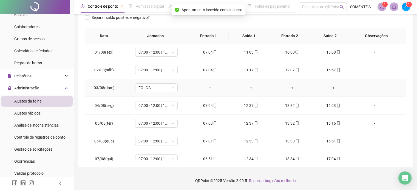
scroll to position [0, 0]
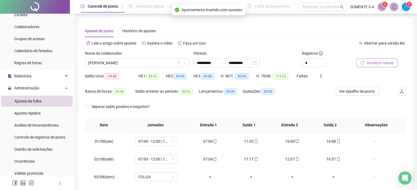
click at [383, 61] on span "Atualizar tabela" at bounding box center [379, 63] width 27 height 6
click at [152, 64] on span "[PERSON_NAME]" at bounding box center [137, 63] width 98 height 8
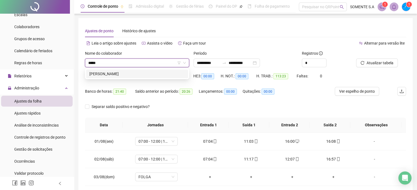
type input "******"
click at [137, 74] on div "[PERSON_NAME]" at bounding box center [136, 74] width 95 height 6
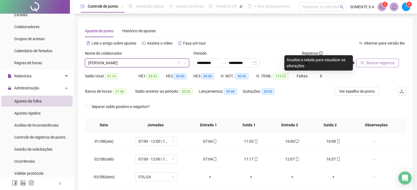
click at [373, 61] on span "Buscar registros" at bounding box center [380, 63] width 28 height 6
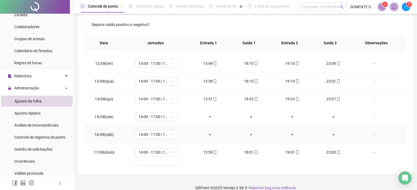
scroll to position [202, 0]
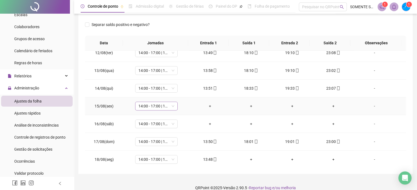
drag, startPoint x: 150, startPoint y: 106, endPoint x: 154, endPoint y: 107, distance: 4.5
click at [150, 106] on span "14:00 - 17:00 | 18:00 - 23:00" at bounding box center [156, 106] width 36 height 8
type input "*****"
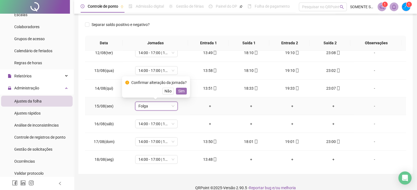
click at [181, 91] on span "Sim" at bounding box center [181, 91] width 6 height 6
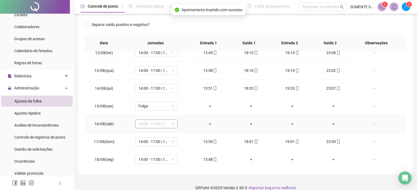
click at [151, 121] on span "14:00 - 17:00 | 18:00 - 23:00" at bounding box center [156, 124] width 36 height 8
type input "*****"
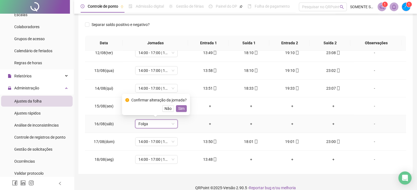
click at [179, 105] on button "Sim" at bounding box center [181, 108] width 11 height 7
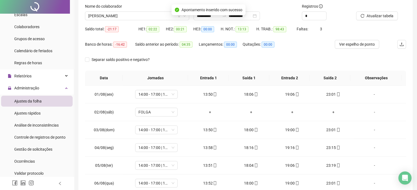
scroll to position [0, 0]
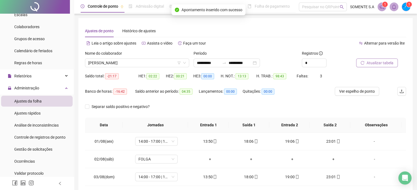
click at [378, 63] on span "Atualizar tabela" at bounding box center [379, 63] width 27 height 6
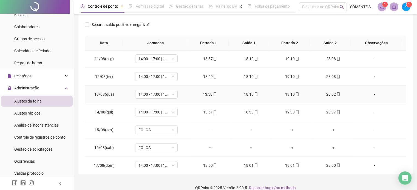
scroll to position [202, 0]
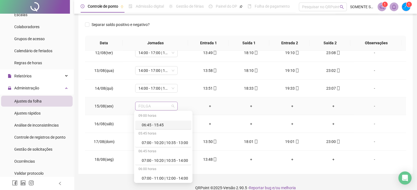
click at [164, 104] on span "FOLGA" at bounding box center [156, 106] width 36 height 8
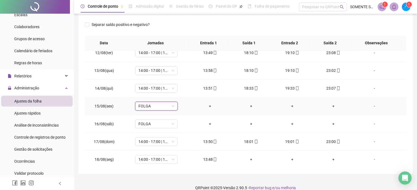
click at [152, 107] on span "FOLGA" at bounding box center [156, 106] width 36 height 8
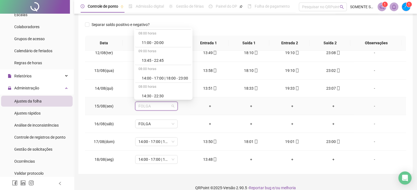
scroll to position [301, 0]
click at [165, 61] on div "14:00 - 17:00 | 18:00 - 23:00" at bounding box center [165, 61] width 46 height 6
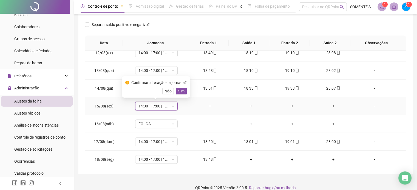
drag, startPoint x: 183, startPoint y: 92, endPoint x: 200, endPoint y: 100, distance: 18.5
click at [183, 92] on button "Sim" at bounding box center [181, 91] width 11 height 7
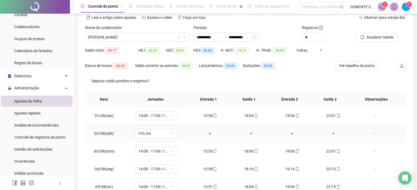
scroll to position [0, 0]
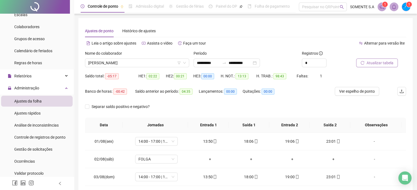
click at [380, 63] on span "Atualizar tabela" at bounding box center [379, 63] width 27 height 6
click at [106, 64] on span "[PERSON_NAME]" at bounding box center [137, 63] width 98 height 8
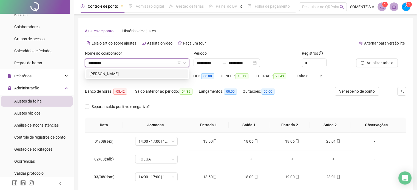
type input "**********"
click at [143, 75] on div "[PERSON_NAME]" at bounding box center [136, 74] width 95 height 6
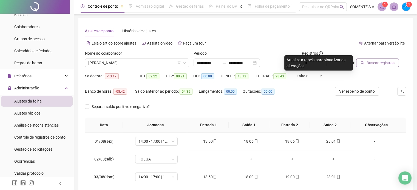
click at [376, 61] on span "Buscar registros" at bounding box center [380, 63] width 28 height 6
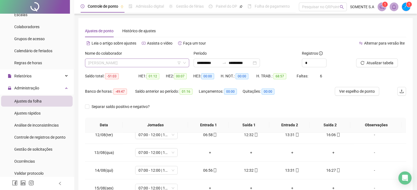
click at [121, 64] on span "[PERSON_NAME]" at bounding box center [137, 63] width 98 height 8
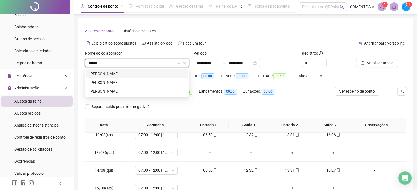
type input "*******"
drag, startPoint x: 136, startPoint y: 91, endPoint x: 142, endPoint y: 93, distance: 6.6
click at [136, 91] on div "[PERSON_NAME]" at bounding box center [136, 91] width 95 height 6
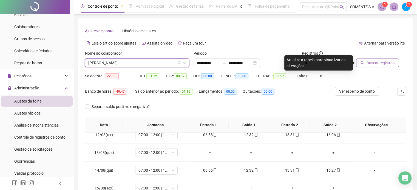
drag, startPoint x: 383, startPoint y: 64, endPoint x: 384, endPoint y: 67, distance: 2.8
click at [383, 64] on span "Buscar registros" at bounding box center [380, 63] width 28 height 6
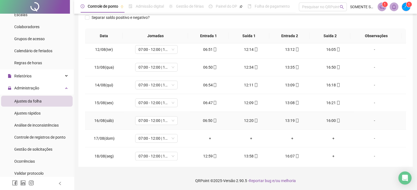
scroll to position [202, 0]
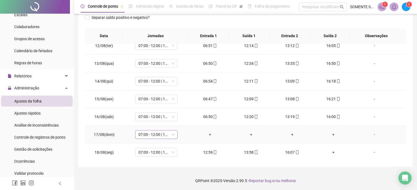
click at [162, 131] on span "07:00 - 12:00 | 13:00 - 16:00" at bounding box center [156, 135] width 36 height 8
type input "*****"
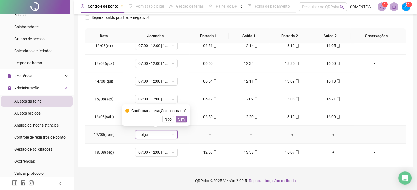
click at [180, 119] on span "Sim" at bounding box center [181, 119] width 6 height 6
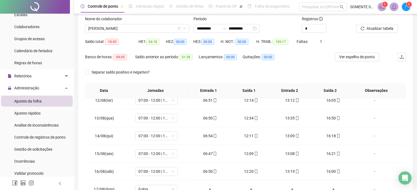
scroll to position [0, 0]
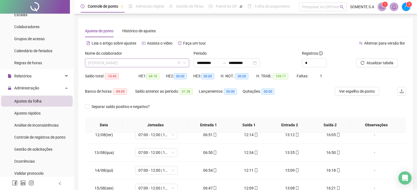
click at [114, 64] on span "[PERSON_NAME]" at bounding box center [137, 63] width 98 height 8
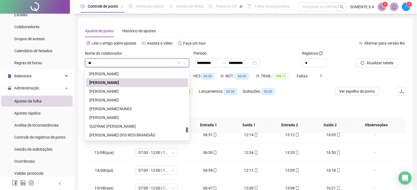
scroll to position [307, 0]
type input "****"
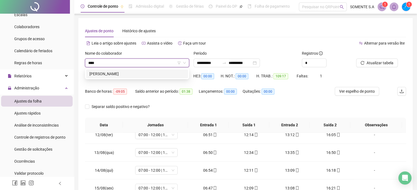
click at [141, 75] on div "[PERSON_NAME]" at bounding box center [136, 74] width 95 height 6
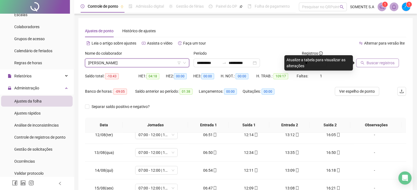
click at [372, 62] on span "Buscar registros" at bounding box center [380, 63] width 28 height 6
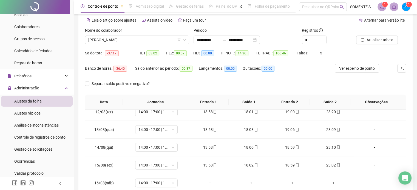
scroll to position [89, 0]
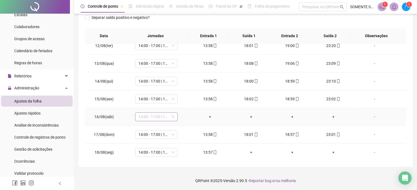
click at [156, 114] on span "14:00 - 17:00 | 18:00 - 23:00" at bounding box center [156, 117] width 36 height 8
type input "*****"
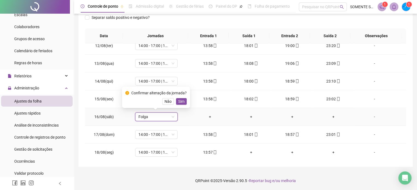
click at [186, 102] on div "Confirmar alteração da jornada? Não Sim" at bounding box center [156, 97] width 68 height 21
click at [180, 104] on span "Sim" at bounding box center [181, 102] width 6 height 6
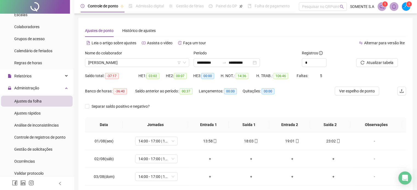
scroll to position [0, 0]
click at [373, 65] on span "Atualizar tabela" at bounding box center [379, 63] width 27 height 6
click at [223, 116] on div "Separar saldo positivo e negativo?" at bounding box center [245, 109] width 321 height 15
click at [114, 64] on span "[PERSON_NAME]" at bounding box center [137, 63] width 98 height 8
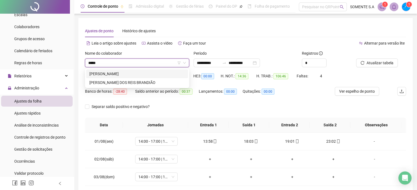
type input "******"
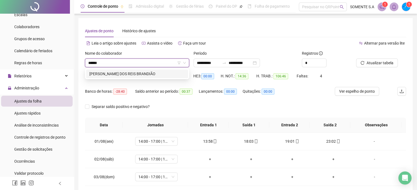
click at [107, 74] on div "[PERSON_NAME] DOS REIS BRANDIÃO" at bounding box center [136, 74] width 95 height 6
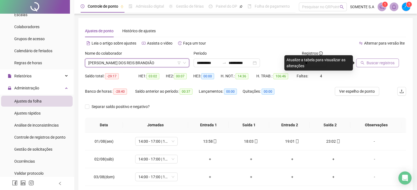
click at [373, 64] on span "Buscar registros" at bounding box center [380, 63] width 28 height 6
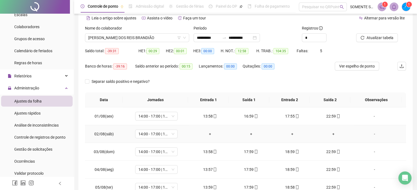
scroll to position [55, 0]
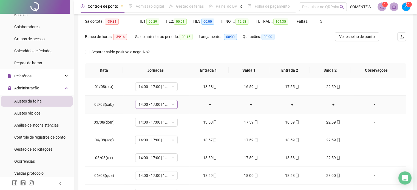
click at [149, 106] on span "14:00 - 17:00 | 18:00 - 23:00" at bounding box center [156, 105] width 36 height 8
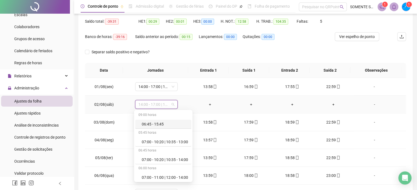
click at [191, 97] on td "+" at bounding box center [209, 105] width 41 height 18
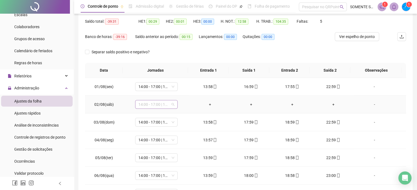
click at [169, 105] on span "14:00 - 17:00 | 18:00 - 23:00" at bounding box center [156, 105] width 36 height 8
type input "*****"
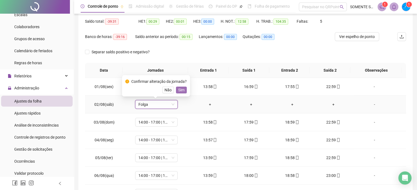
click at [180, 89] on span "Sim" at bounding box center [181, 90] width 6 height 6
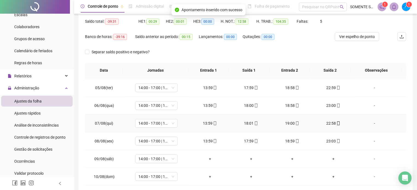
scroll to position [82, 0]
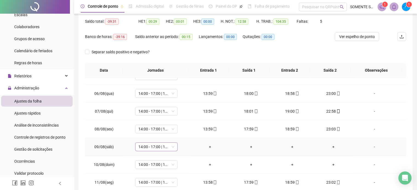
click at [149, 147] on span "14:00 - 17:00 | 18:00 - 23:00" at bounding box center [156, 147] width 36 height 8
type input "*****"
click at [181, 130] on span "Sim" at bounding box center [181, 132] width 6 height 6
click at [144, 164] on span "14:00 - 17:00 | 18:00 - 23:00" at bounding box center [156, 165] width 36 height 8
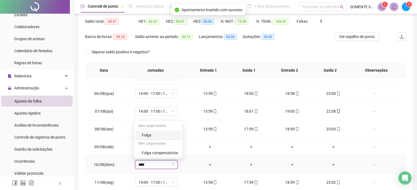
type input "*****"
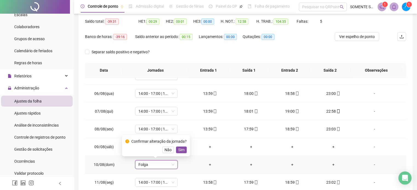
click at [182, 149] on span "Sim" at bounding box center [181, 150] width 6 height 6
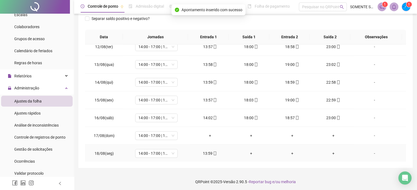
scroll to position [89, 0]
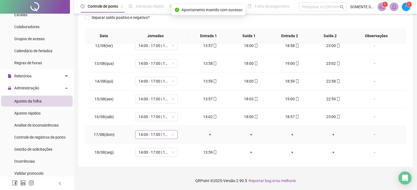
click at [138, 131] on span "14:00 - 17:00 | 18:00 - 23:00" at bounding box center [156, 135] width 36 height 8
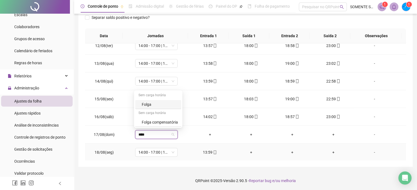
type input "*****"
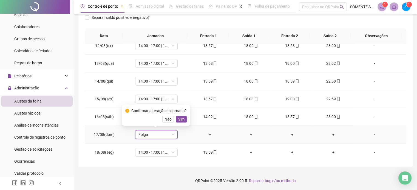
click at [179, 122] on div "Confirmar alteração da jornada? Não Sim" at bounding box center [156, 115] width 68 height 21
click at [179, 119] on span "Sim" at bounding box center [181, 119] width 6 height 6
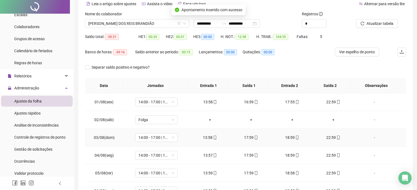
scroll to position [0, 0]
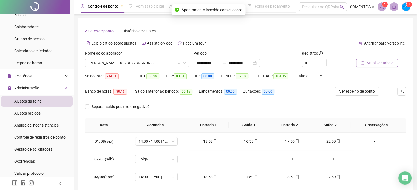
click at [382, 63] on span "Atualizar tabela" at bounding box center [379, 63] width 27 height 6
drag, startPoint x: 239, startPoint y: 76, endPoint x: 246, endPoint y: 76, distance: 6.6
click at [246, 76] on span "12:58" at bounding box center [241, 76] width 13 height 6
drag, startPoint x: 227, startPoint y: 36, endPoint x: 185, endPoint y: 18, distance: 44.9
click at [226, 35] on div "Ajustes de ponto Histórico de ajustes" at bounding box center [245, 31] width 321 height 13
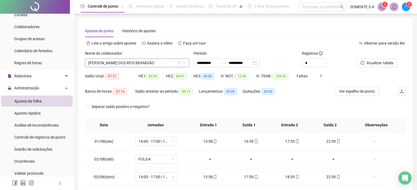
click at [100, 62] on span "[PERSON_NAME] DOS REIS BRANDIÃO" at bounding box center [137, 63] width 98 height 8
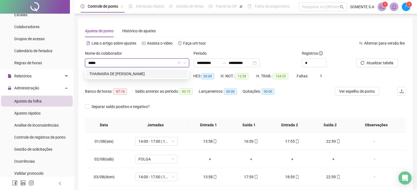
type input "******"
click at [124, 77] on div "THAINAIRA DE [PERSON_NAME]" at bounding box center [136, 74] width 95 height 6
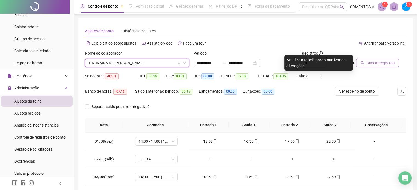
click at [376, 63] on span "Buscar registros" at bounding box center [380, 63] width 28 height 6
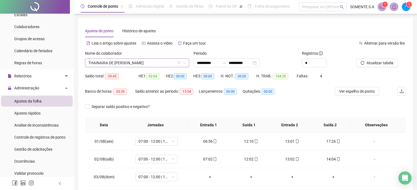
click at [104, 64] on span "THAINAIRA DE [PERSON_NAME]" at bounding box center [137, 63] width 98 height 8
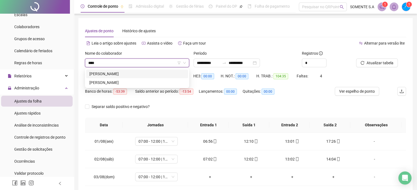
type input "*****"
drag, startPoint x: 119, startPoint y: 83, endPoint x: 173, endPoint y: 90, distance: 54.2
click at [119, 83] on div "[PERSON_NAME]" at bounding box center [136, 83] width 95 height 6
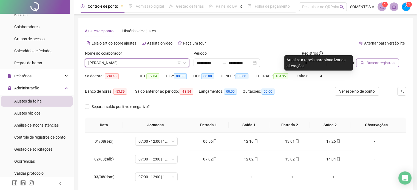
click at [377, 65] on span "Buscar registros" at bounding box center [380, 63] width 28 height 6
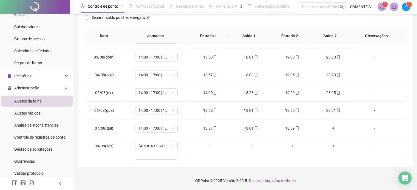
scroll to position [27, 0]
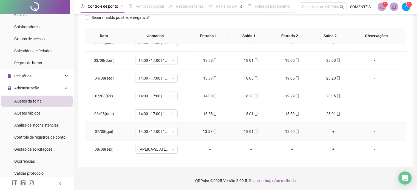
click at [330, 132] on div "+" at bounding box center [333, 132] width 32 height 6
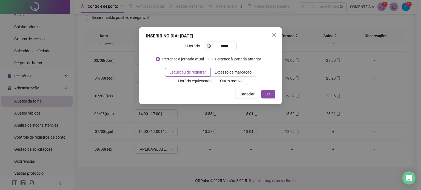
type input "*****"
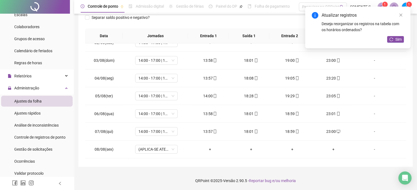
click at [394, 35] on div "Atualizar registros Deseja reorganizar os registros na tabela com os horários o…" at bounding box center [357, 28] width 105 height 42
click at [392, 39] on icon "reload" at bounding box center [391, 40] width 4 height 4
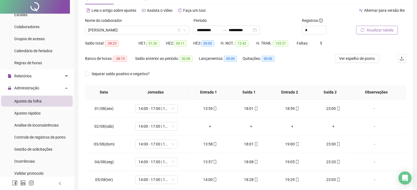
scroll to position [55, 0]
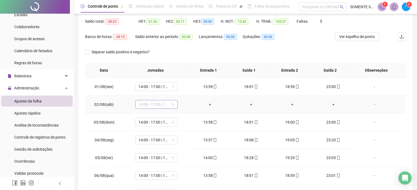
click at [160, 106] on span "14:00 - 17:00 | 18:00 - 23:00" at bounding box center [156, 105] width 36 height 8
type input "*****"
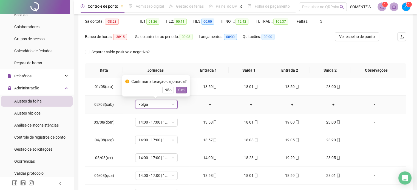
click at [178, 88] on span "Sim" at bounding box center [181, 90] width 6 height 6
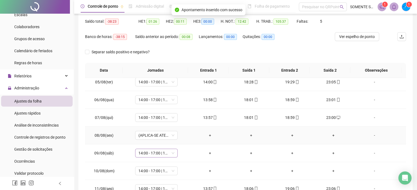
scroll to position [110, 0]
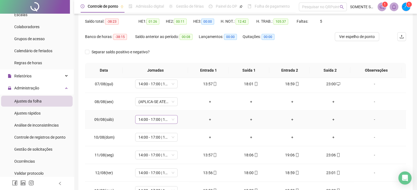
click at [162, 122] on span "14:00 - 17:00 | 18:00 - 23:00" at bounding box center [156, 120] width 36 height 8
click at [124, 119] on td "14:00 - 17:00 | 18:00 - 23:00" at bounding box center [156, 120] width 66 height 18
click at [165, 120] on span "14:00 - 17:00 | 18:00 - 23:00" at bounding box center [156, 120] width 36 height 8
type input "*****"
click at [176, 107] on button "Sim" at bounding box center [181, 105] width 11 height 7
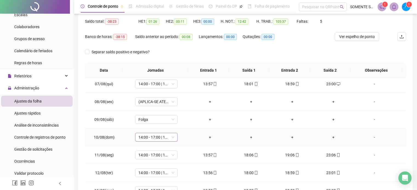
click at [142, 138] on span "14:00 - 17:00 | 18:00 - 23:00" at bounding box center [156, 137] width 36 height 8
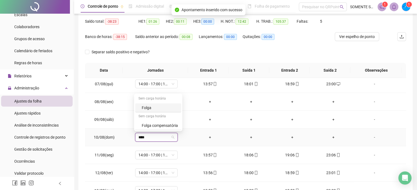
type input "*****"
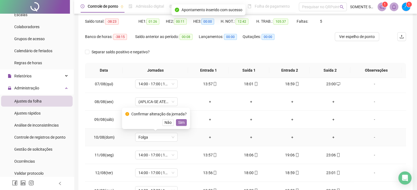
click at [182, 122] on span "Sim" at bounding box center [181, 123] width 6 height 6
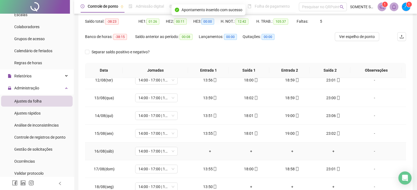
scroll to position [82, 0]
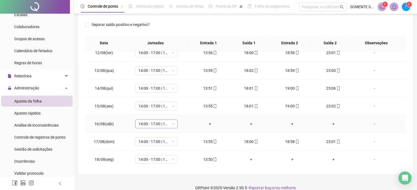
click at [156, 126] on span "14:00 - 17:00 | 18:00 - 23:00" at bounding box center [156, 124] width 36 height 8
type input "*****"
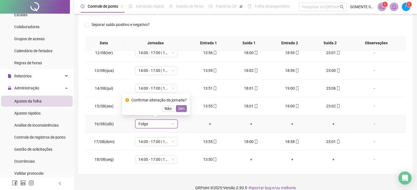
click at [183, 111] on span "Sim" at bounding box center [181, 109] width 6 height 6
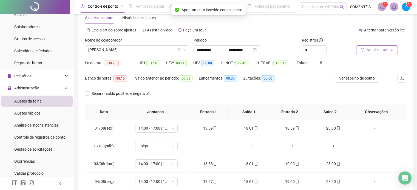
scroll to position [0, 0]
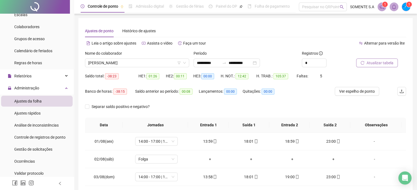
click at [376, 65] on span "Atualizar tabela" at bounding box center [379, 63] width 27 height 6
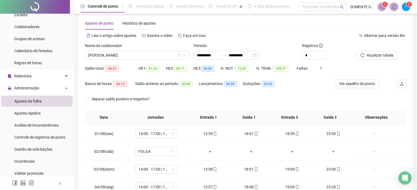
scroll to position [7, 0]
click at [98, 56] on span "[PERSON_NAME]" at bounding box center [137, 56] width 98 height 8
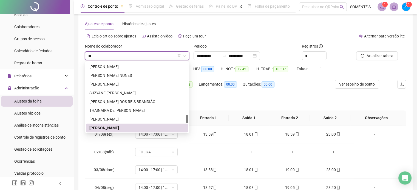
scroll to position [0, 0]
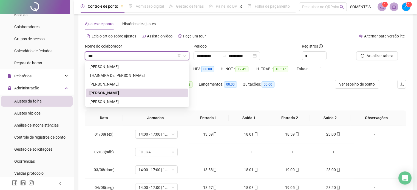
type input "****"
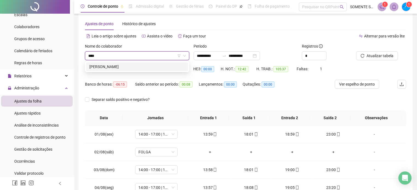
click at [96, 67] on div "[PERSON_NAME]" at bounding box center [136, 67] width 95 height 6
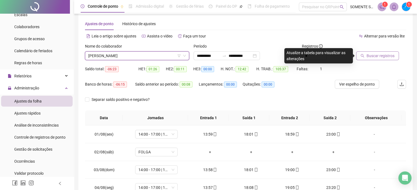
click at [383, 56] on span "Buscar registros" at bounding box center [380, 56] width 28 height 6
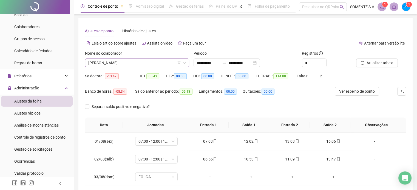
drag, startPoint x: 116, startPoint y: 64, endPoint x: 113, endPoint y: 62, distance: 3.1
click at [116, 64] on span "[PERSON_NAME]" at bounding box center [137, 63] width 98 height 8
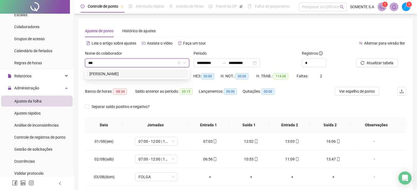
type input "****"
click at [96, 72] on div "[PERSON_NAME]" at bounding box center [136, 74] width 95 height 6
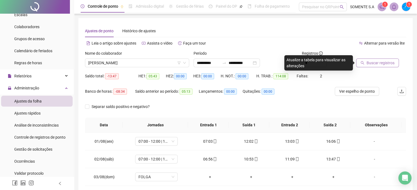
click at [376, 65] on span "Buscar registros" at bounding box center [380, 63] width 28 height 6
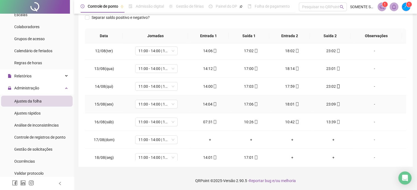
scroll to position [202, 0]
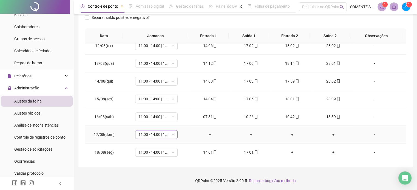
click at [151, 132] on span "11:00 - 14:00 | 15:00 - 20:00" at bounding box center [156, 135] width 36 height 8
type input "*****"
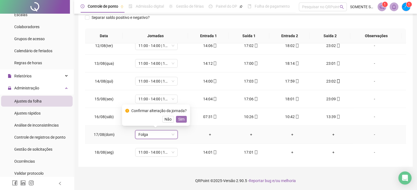
click at [183, 121] on span "Sim" at bounding box center [181, 119] width 6 height 6
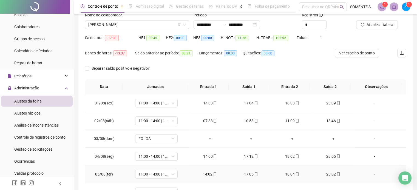
scroll to position [0, 0]
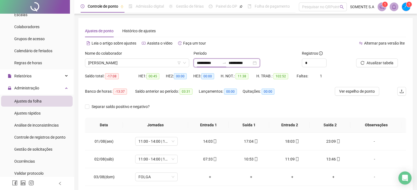
click at [202, 63] on input "**********" at bounding box center [208, 63] width 23 height 6
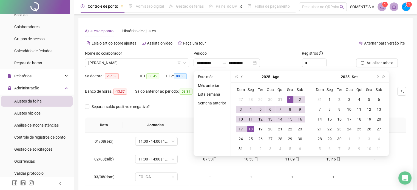
click at [241, 75] on button "prev-year" at bounding box center [242, 76] width 6 height 11
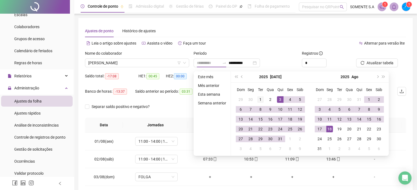
type input "**********"
click at [261, 99] on div "1" at bounding box center [260, 99] width 7 height 7
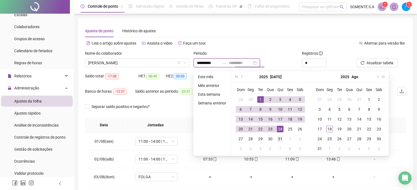
type input "**********"
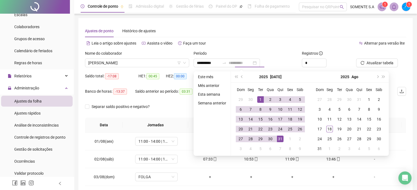
click at [276, 137] on td "31" at bounding box center [280, 139] width 10 height 10
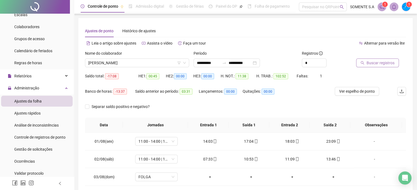
click at [391, 64] on span "Buscar registros" at bounding box center [380, 63] width 28 height 6
